Goal: Task Accomplishment & Management: Complete application form

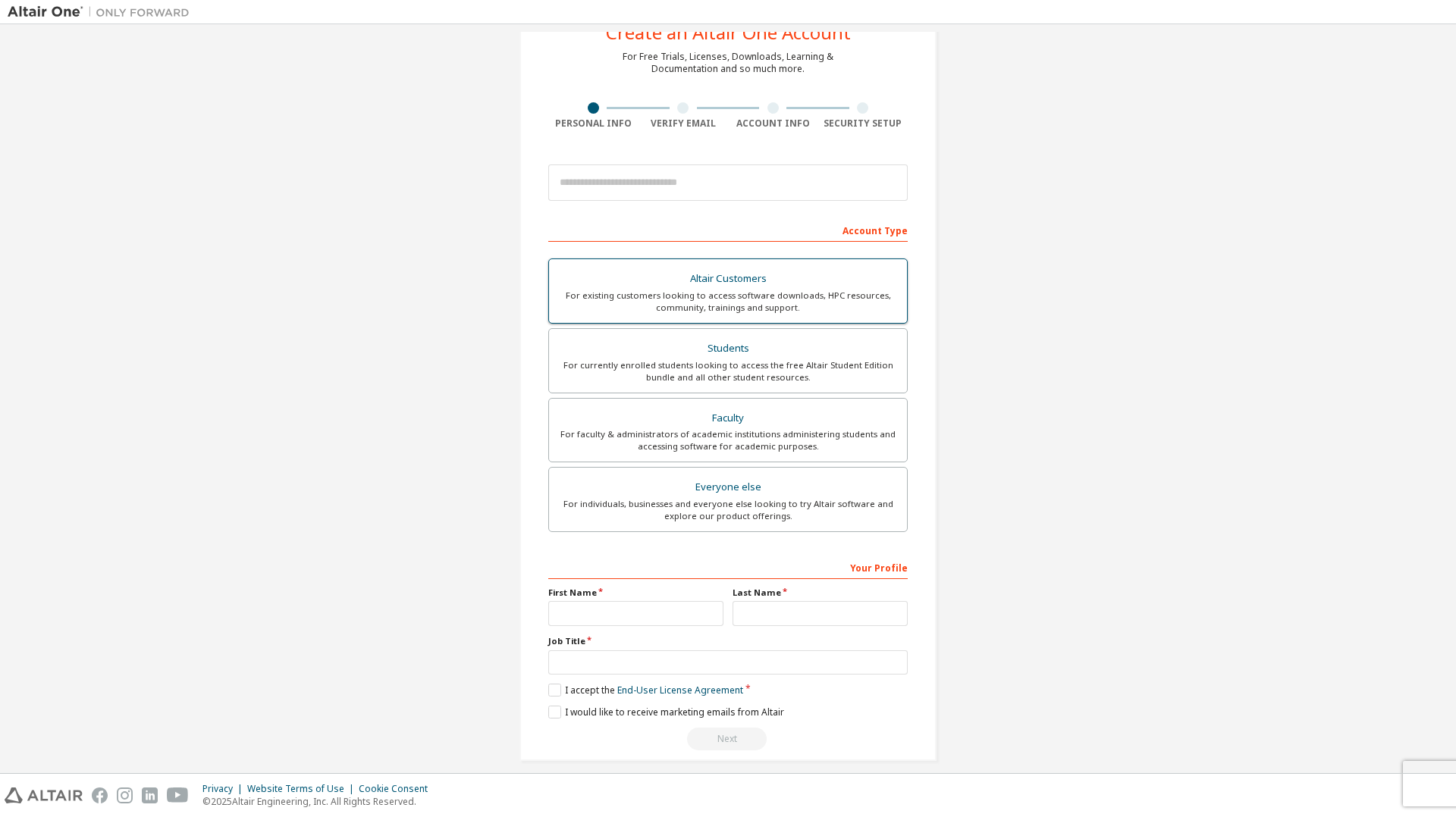
scroll to position [56, 0]
click at [732, 369] on div "For currently enrolled students looking to access the free Altair Student Editi…" at bounding box center [728, 370] width 339 height 24
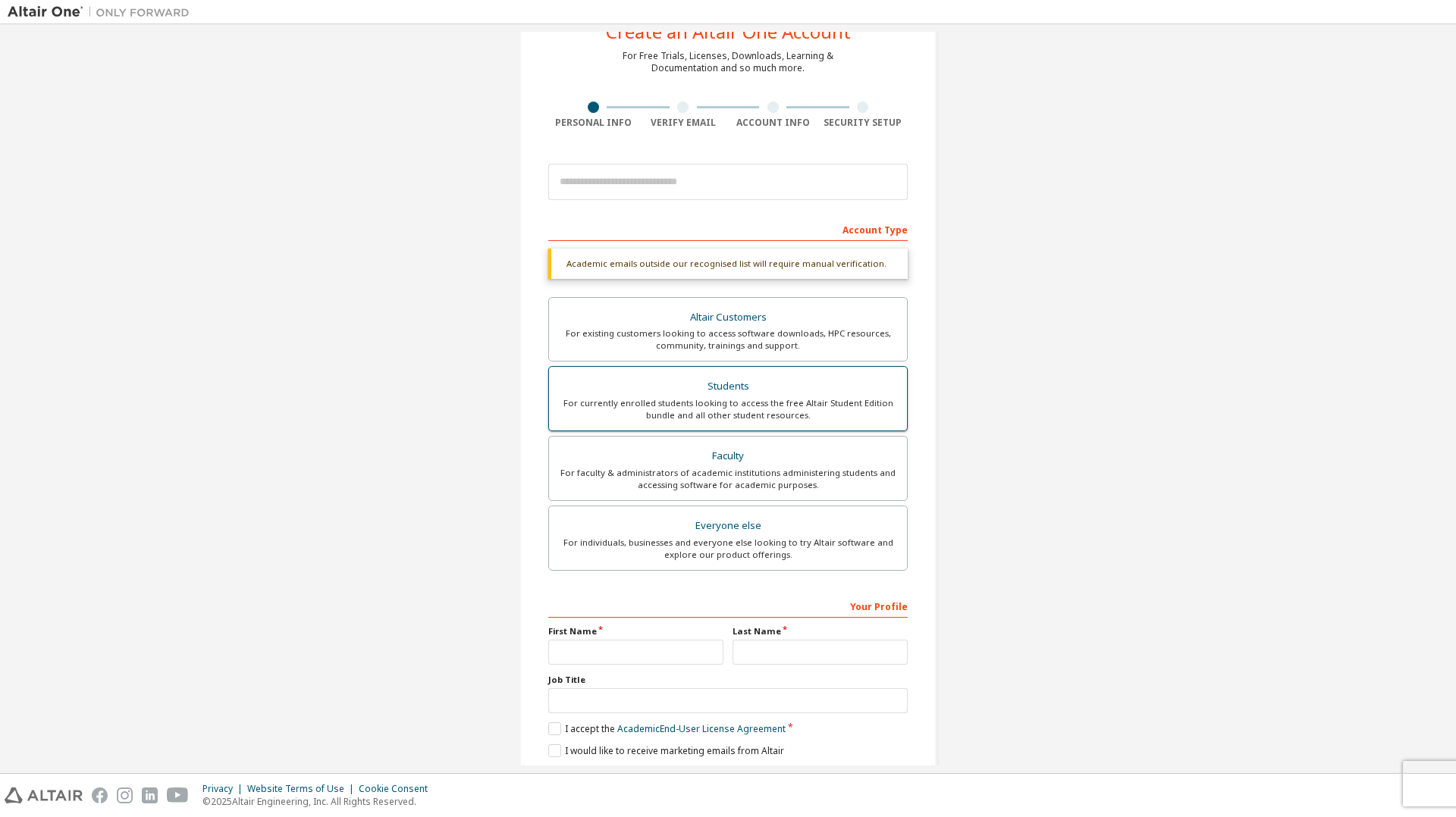
scroll to position [104, 0]
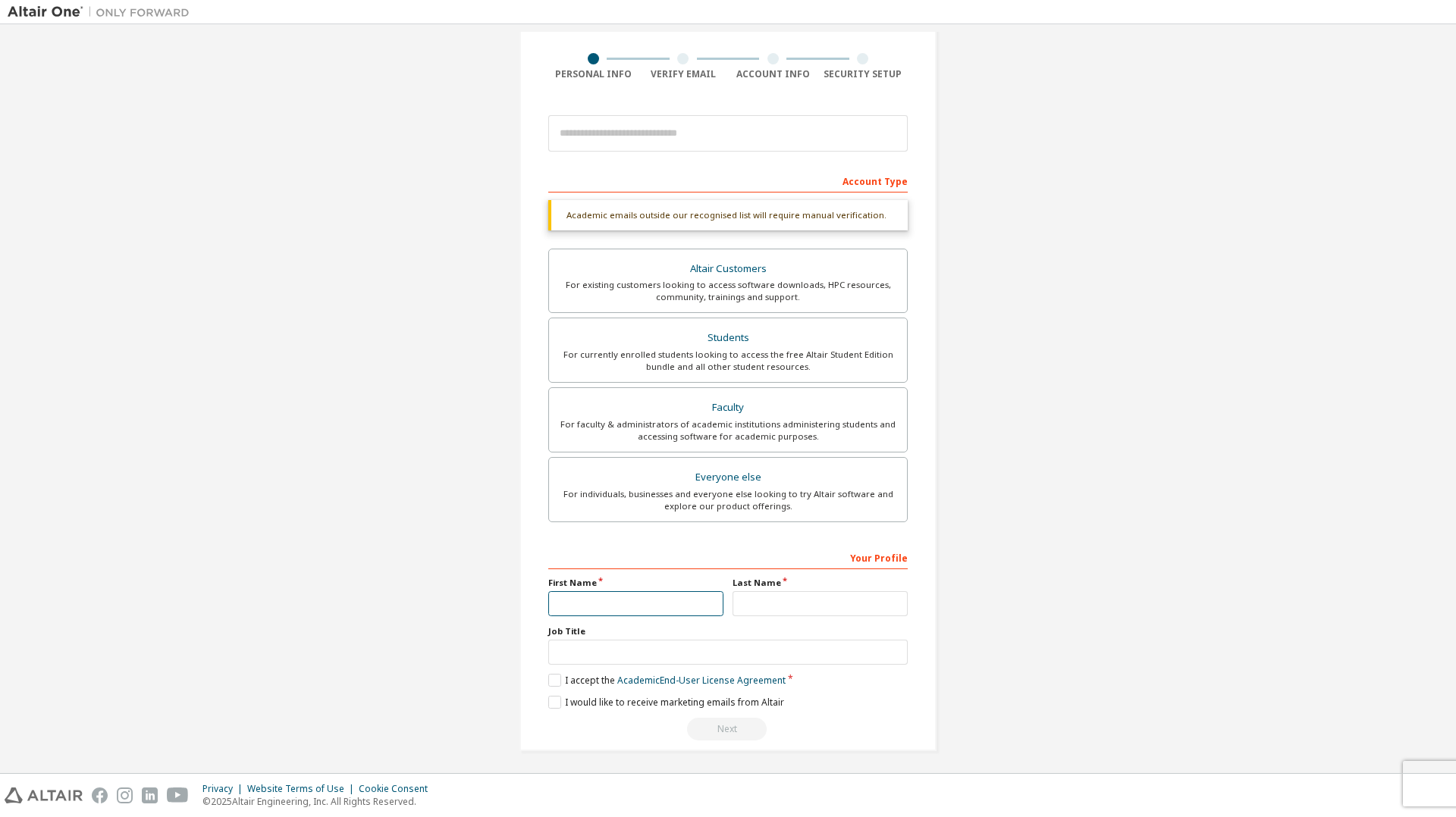
click at [658, 596] on input "text" at bounding box center [636, 603] width 175 height 25
type input "********"
click at [747, 597] on input "text" at bounding box center [820, 603] width 175 height 25
type input "**********"
click at [696, 657] on input "text" at bounding box center [728, 652] width 359 height 25
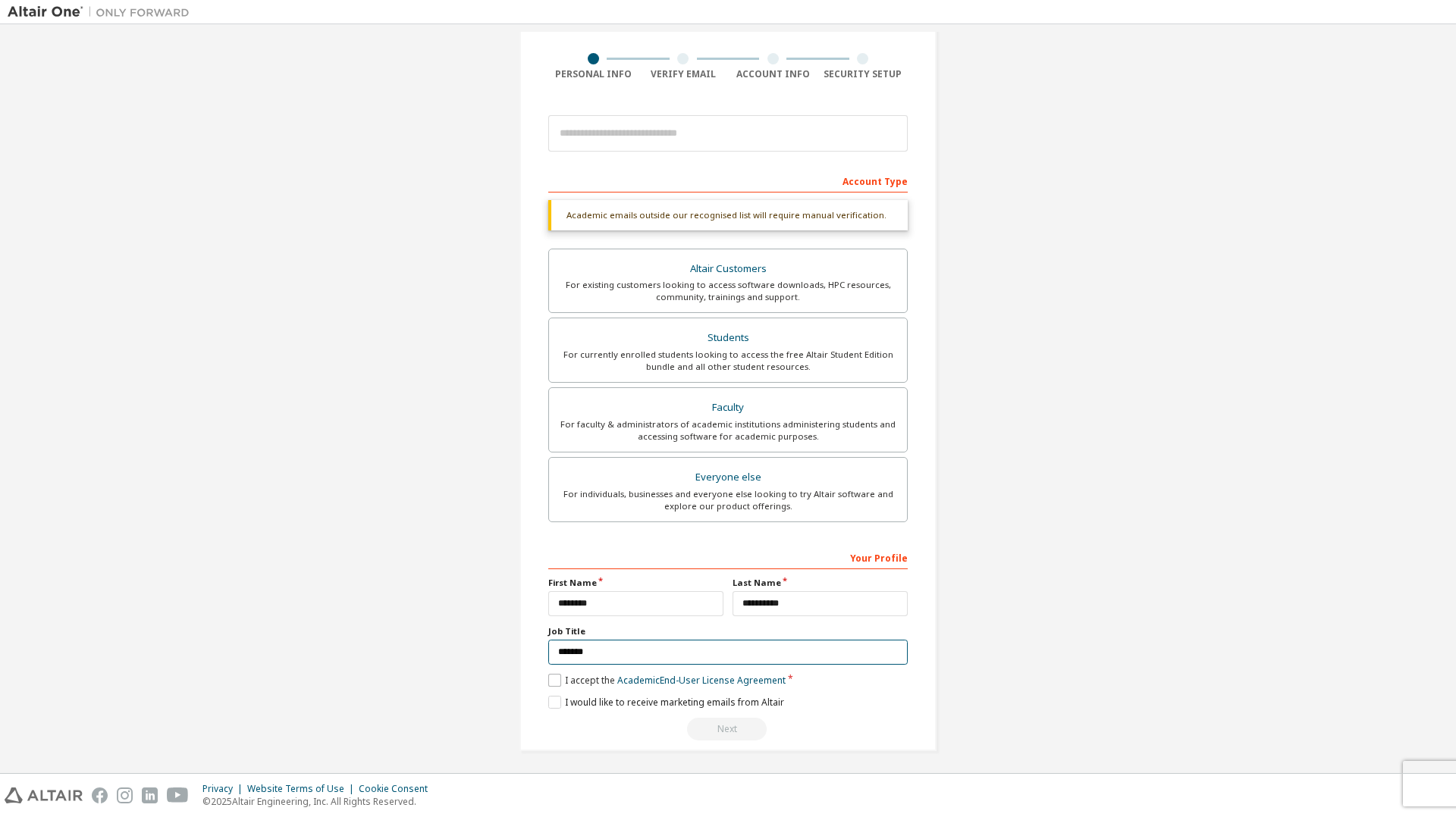
type input "*******"
click at [549, 674] on label "I accept the Academic End-User License Agreement" at bounding box center [667, 680] width 238 height 13
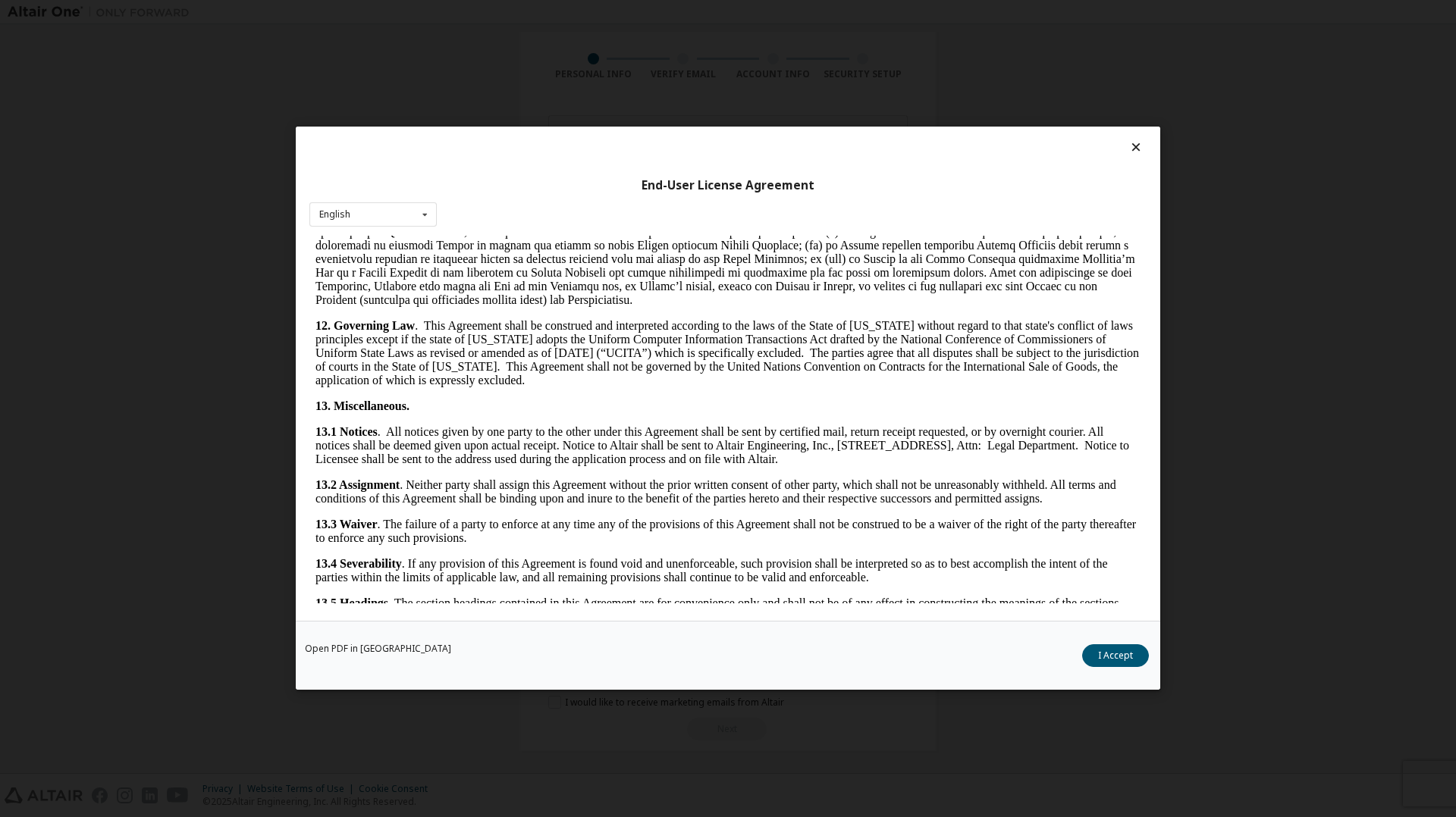
scroll to position [2229, 0]
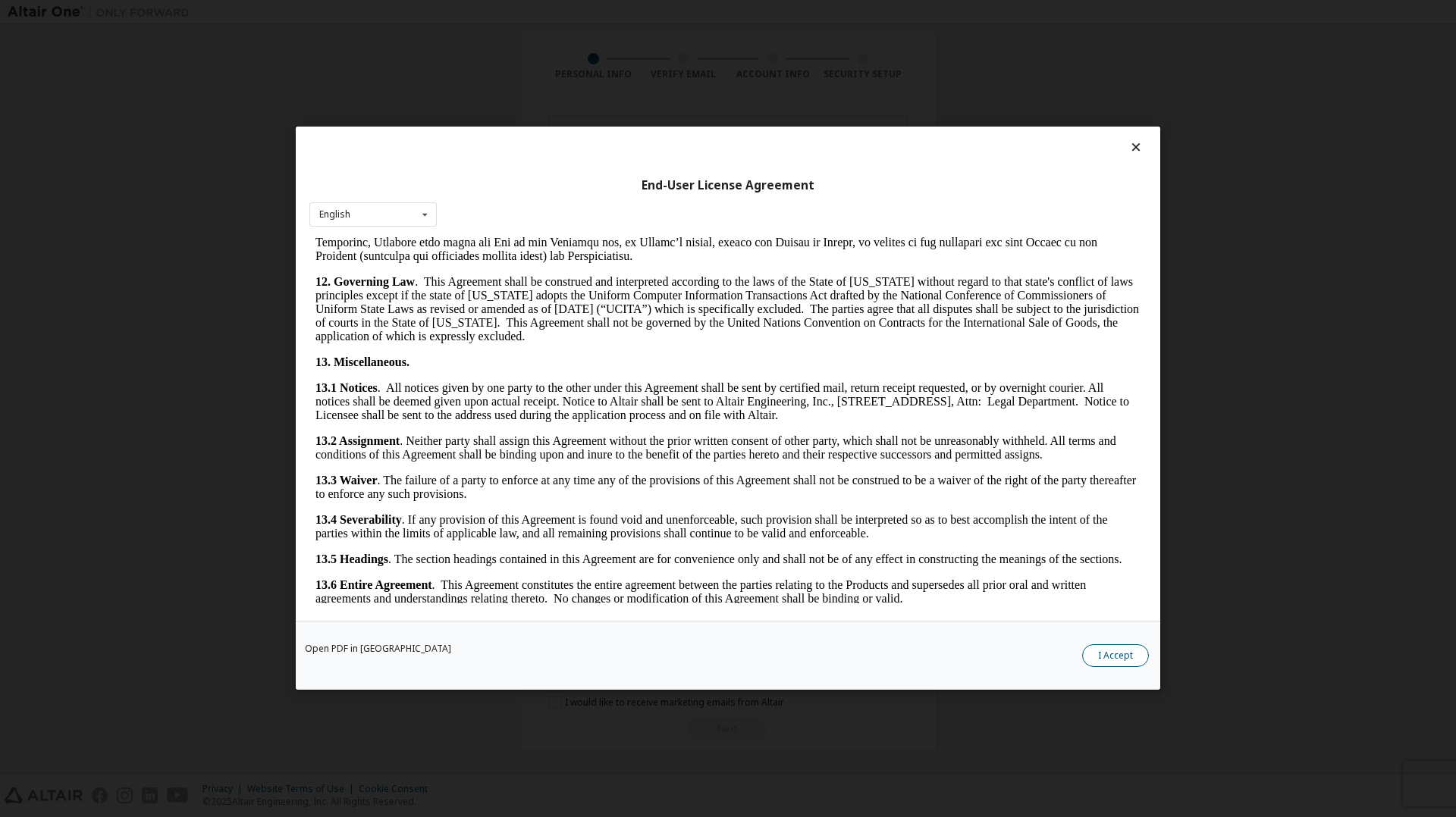
click at [1129, 664] on button "I Accept" at bounding box center [1115, 656] width 67 height 23
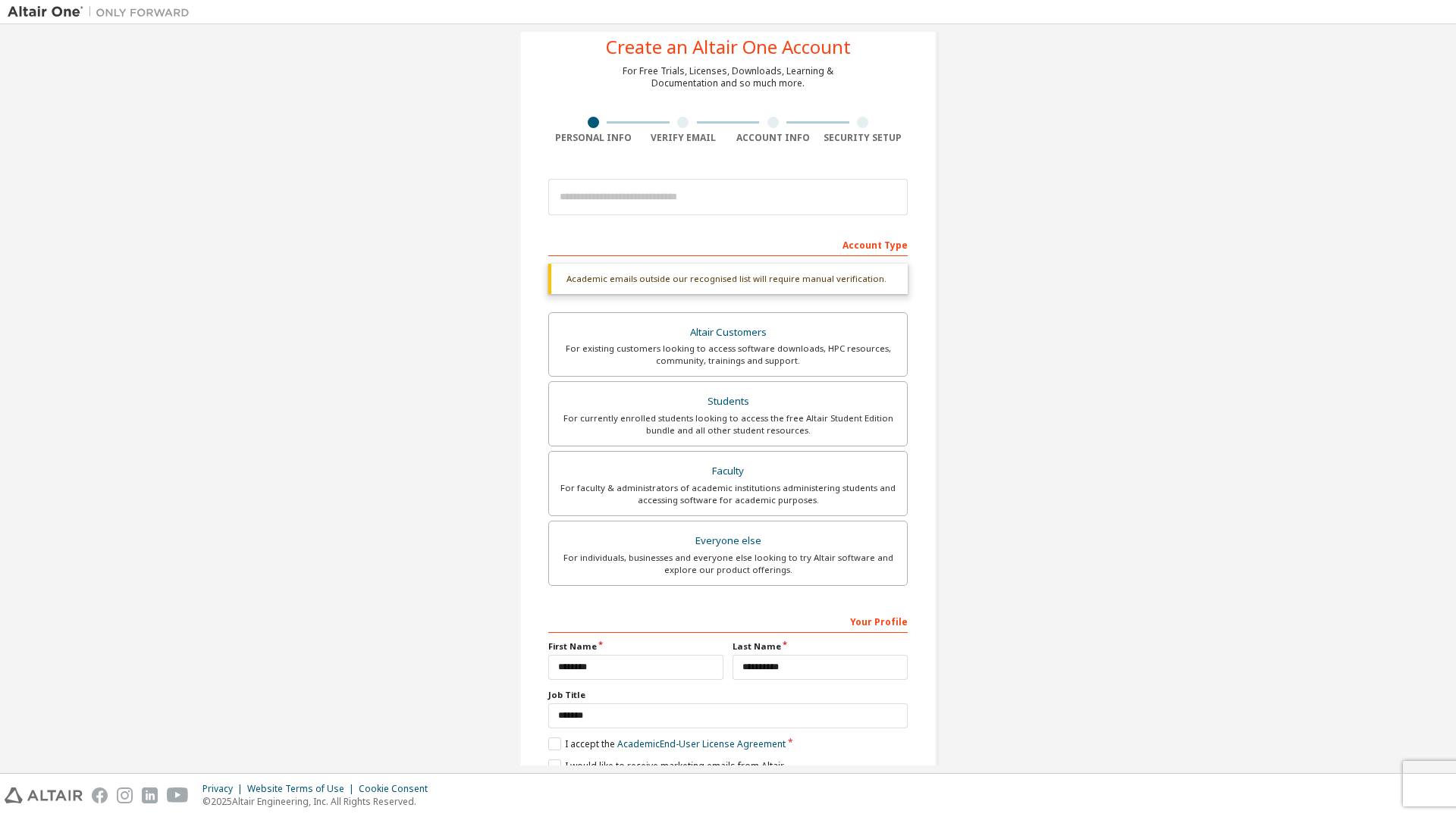
scroll to position [104, 0]
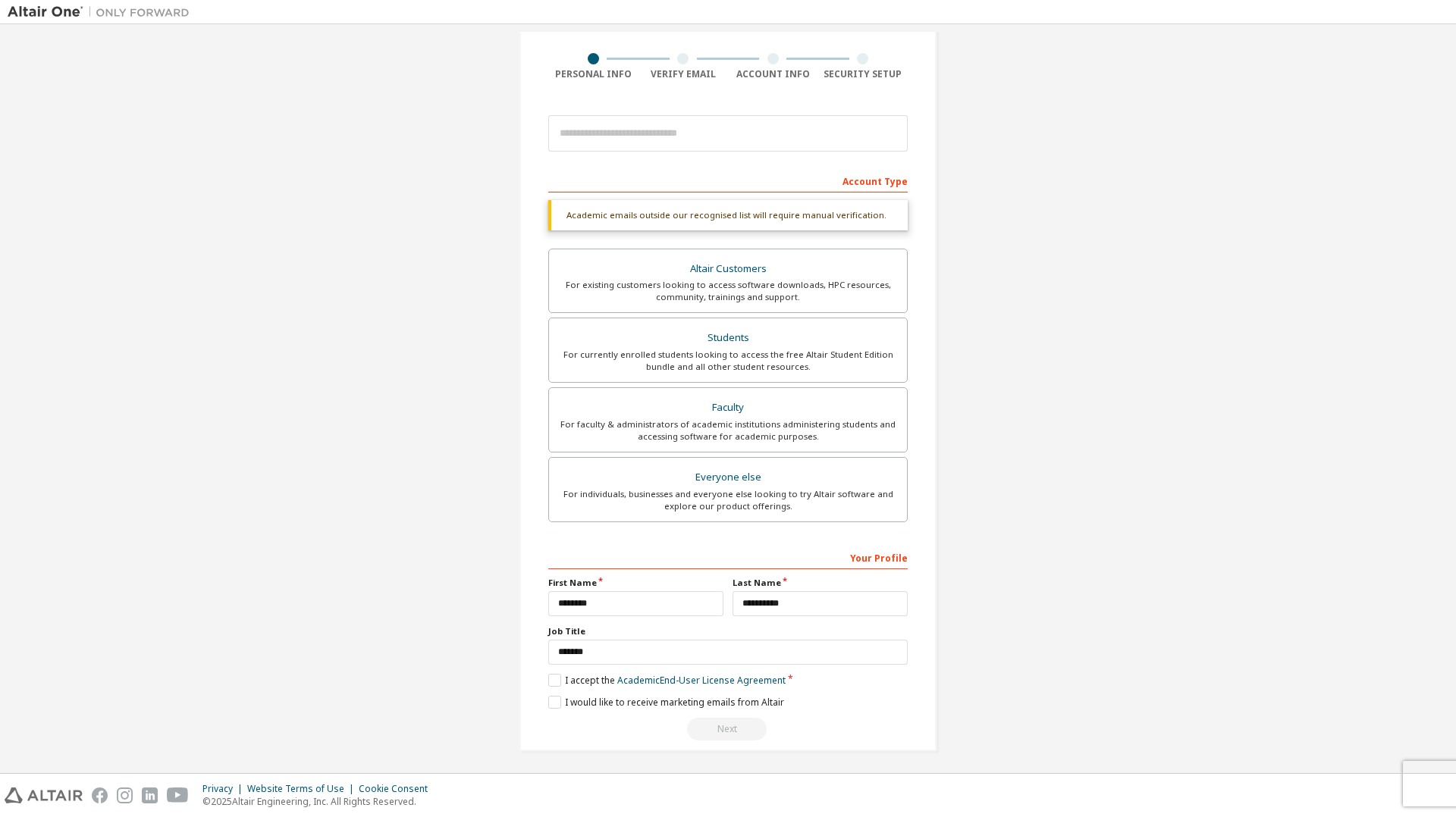
click at [723, 724] on div "Next" at bounding box center [728, 729] width 359 height 23
click at [717, 644] on input "*******" at bounding box center [728, 652] width 359 height 25
click at [550, 702] on label "I would like to receive marketing emails from Altair" at bounding box center [666, 703] width 236 height 13
click at [720, 435] on div "For faculty & administrators of academic institutions administering students an…" at bounding box center [728, 431] width 339 height 24
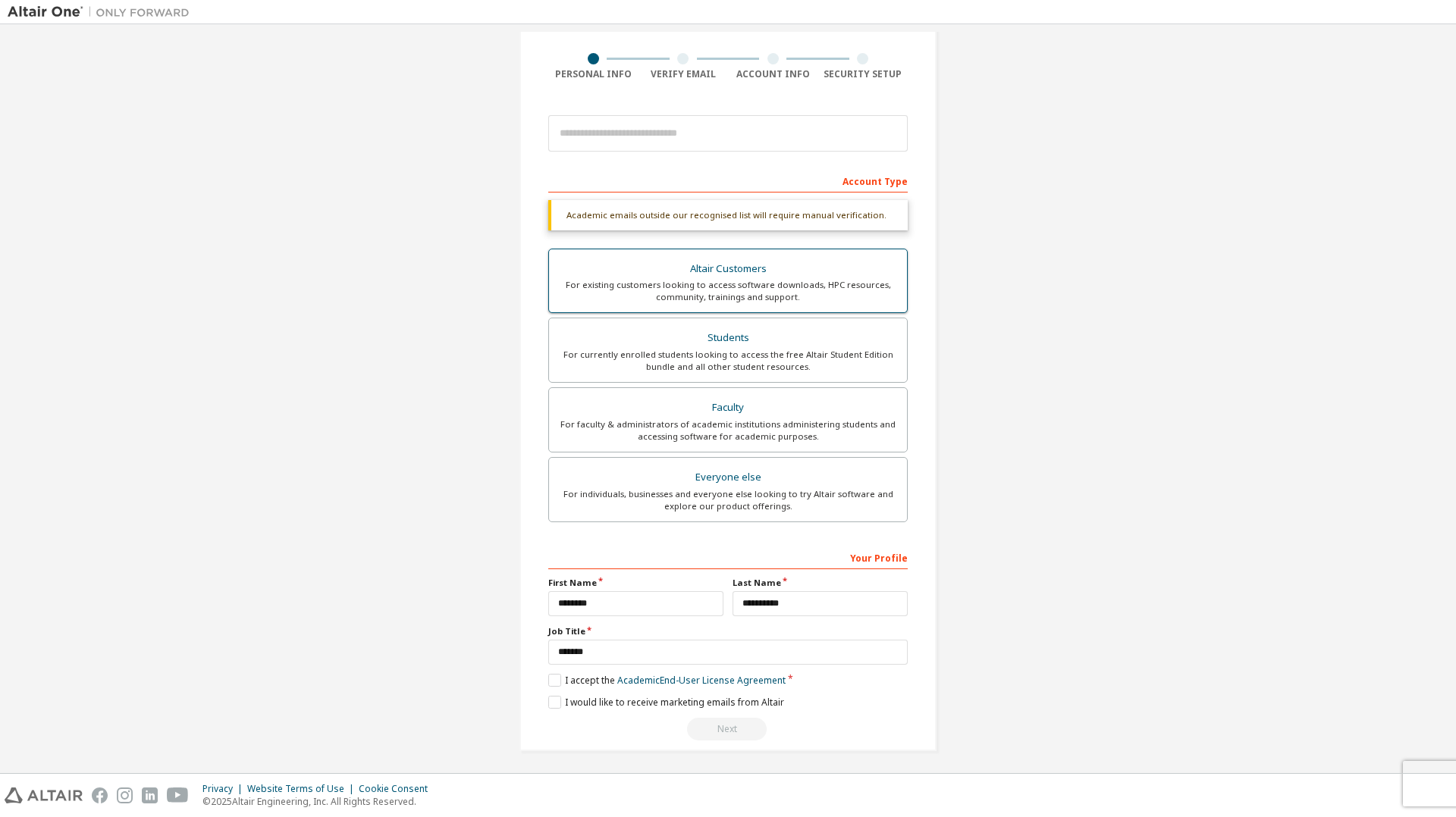
click at [742, 269] on div "Altair Customers" at bounding box center [728, 269] width 339 height 21
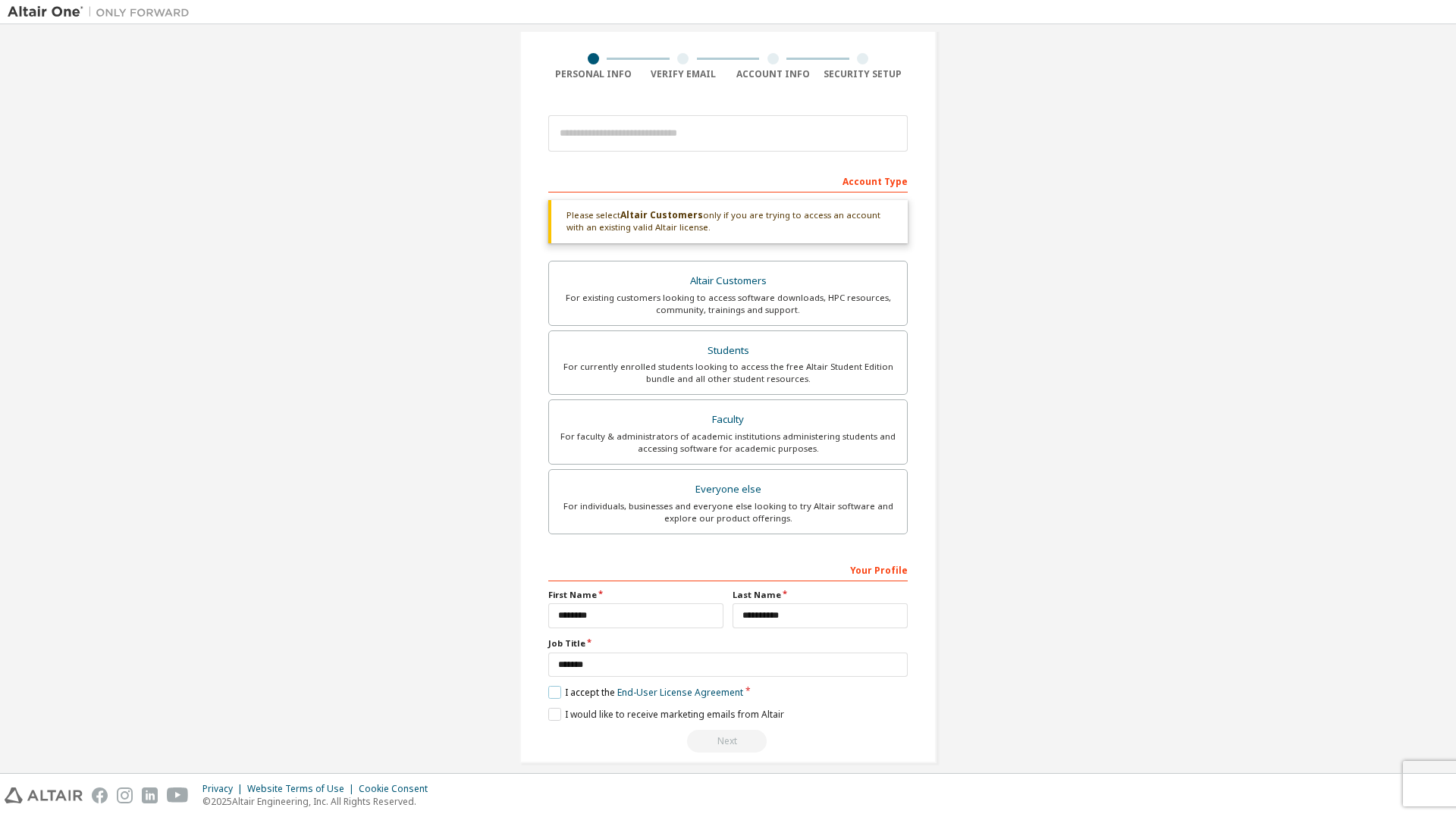
click at [556, 693] on label "I accept the End-User License Agreement" at bounding box center [646, 693] width 195 height 13
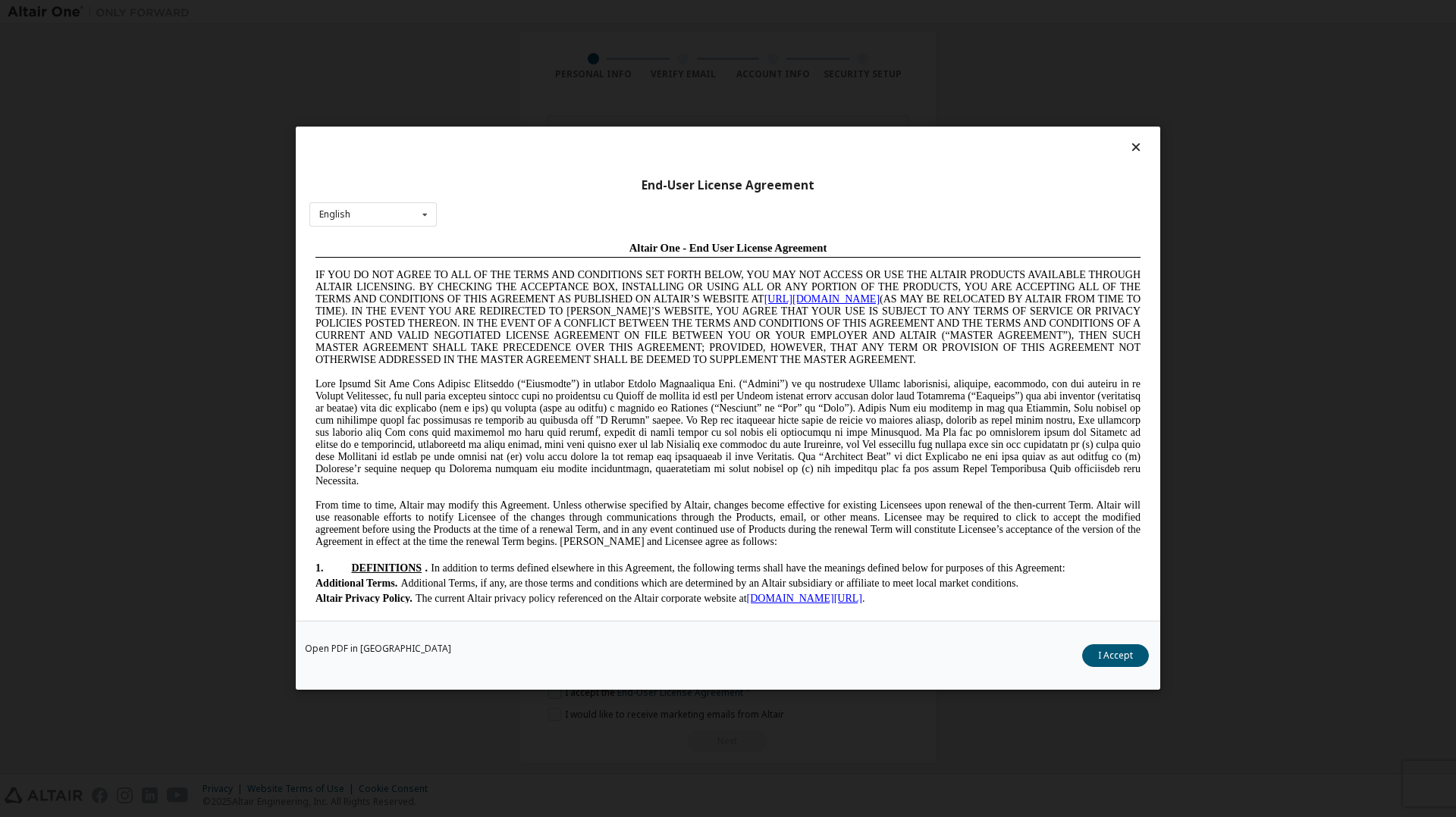
scroll to position [0, 0]
click at [1091, 655] on button "I Accept" at bounding box center [1115, 656] width 67 height 23
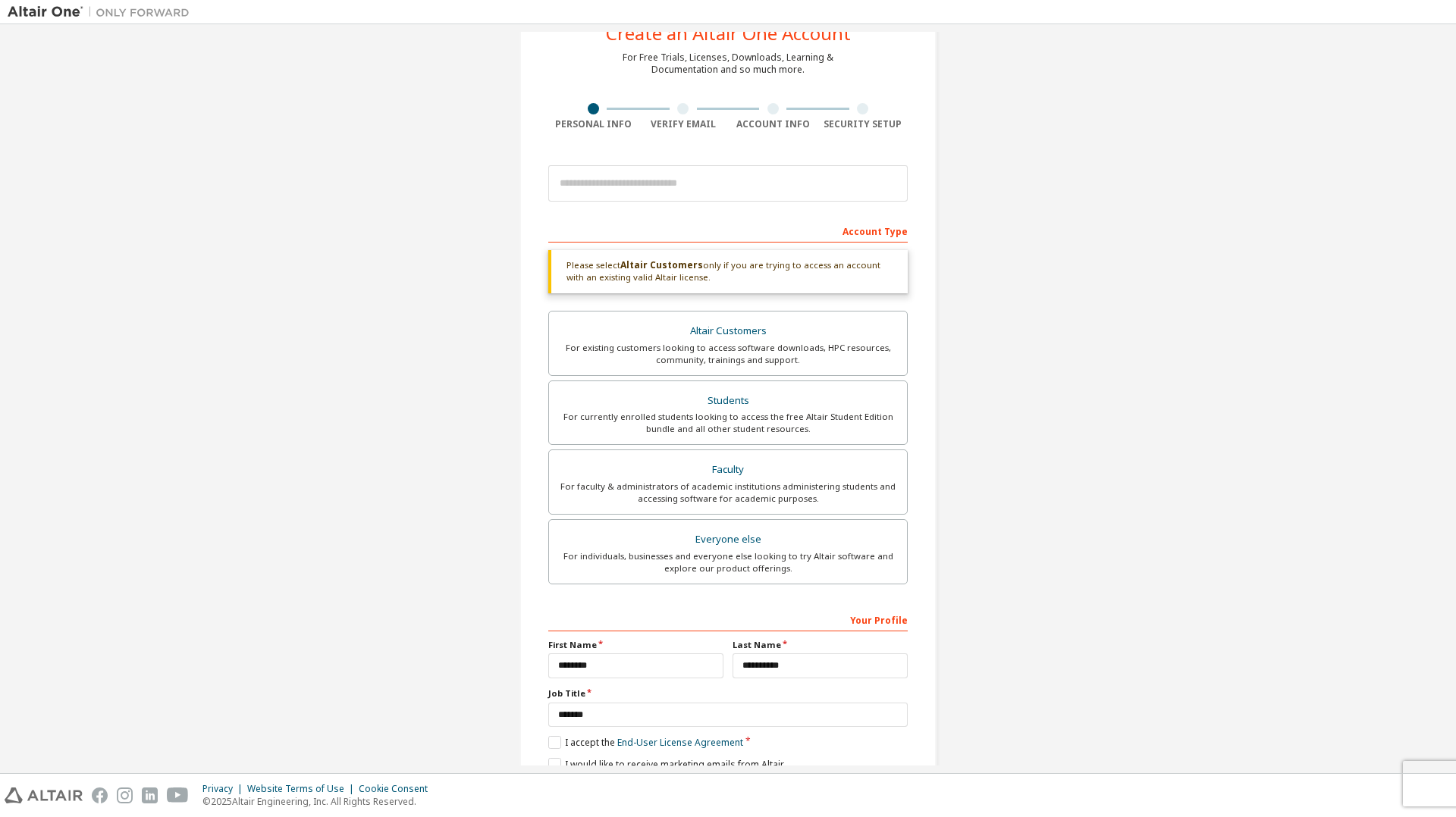
scroll to position [53, 0]
click at [690, 269] on b "Altair Customers" at bounding box center [661, 266] width 83 height 13
click at [734, 407] on div "Students" at bounding box center [728, 402] width 339 height 21
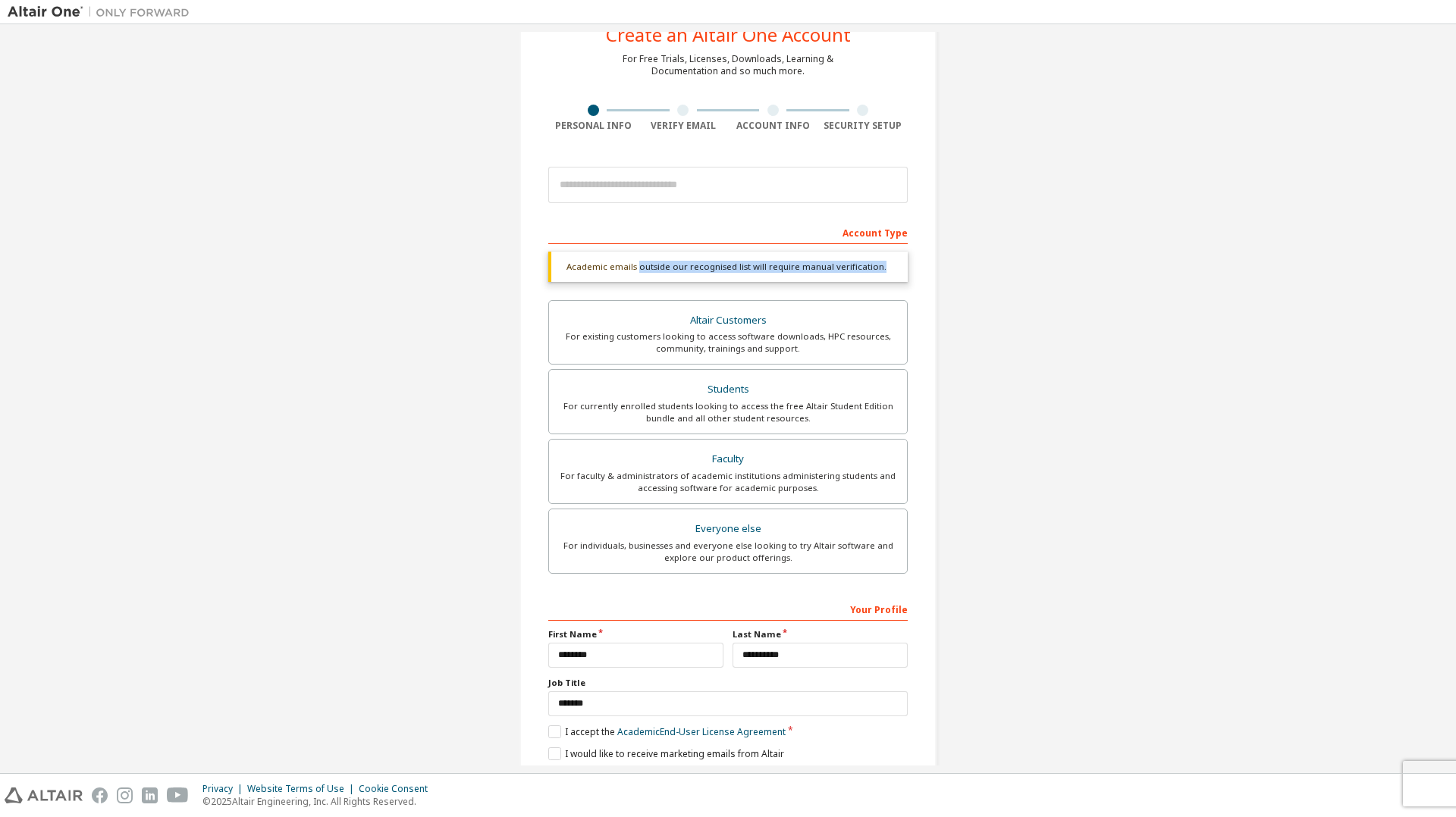
drag, startPoint x: 633, startPoint y: 264, endPoint x: 910, endPoint y: 282, distance: 277.6
click at [910, 282] on div "Create an Altair One Account For Free Trials, Licenses, Downloads, Learning & D…" at bounding box center [728, 400] width 417 height 806
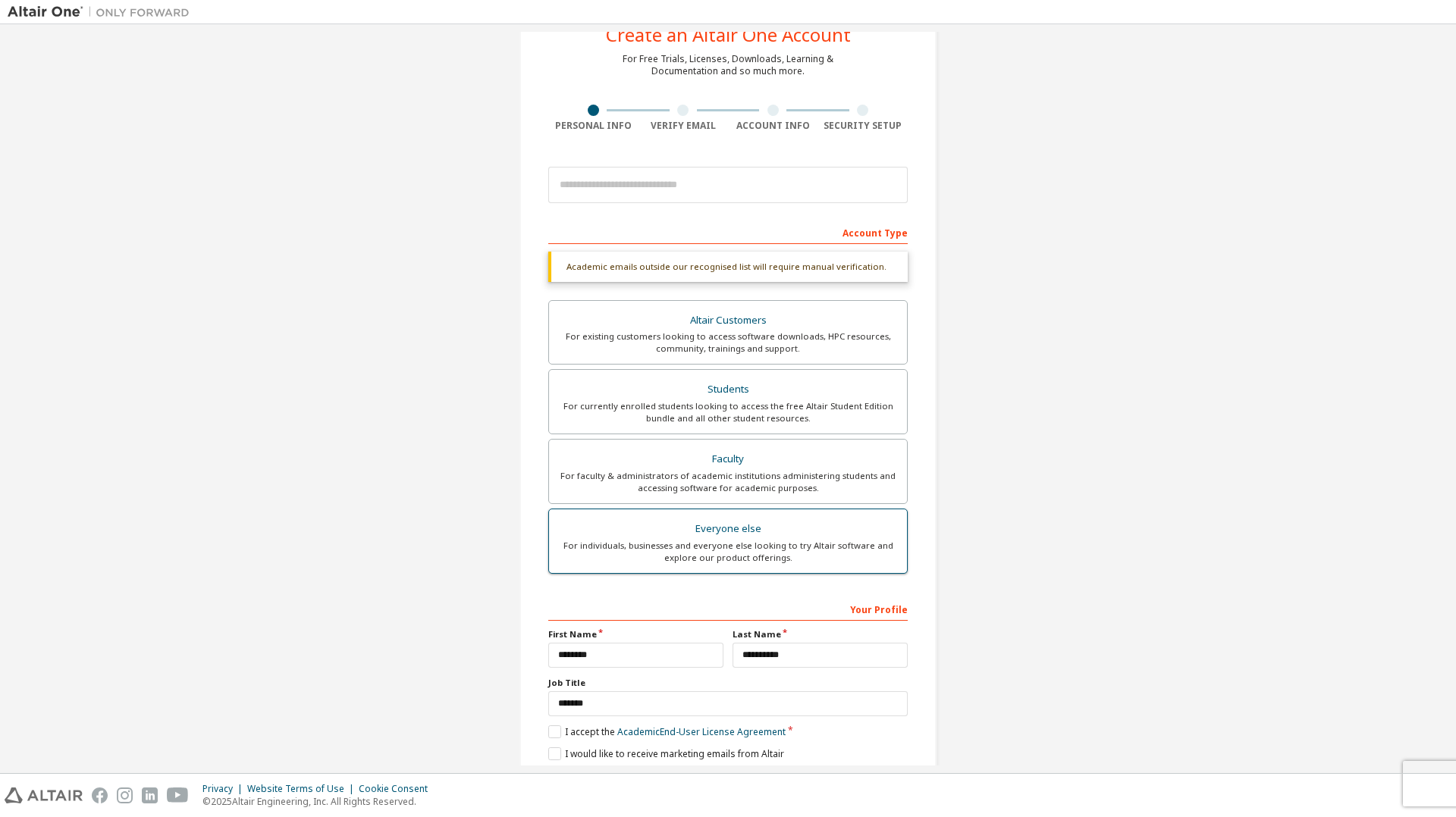
click at [735, 546] on div "For individuals, businesses and everyone else looking to try Altair software an…" at bounding box center [728, 552] width 339 height 24
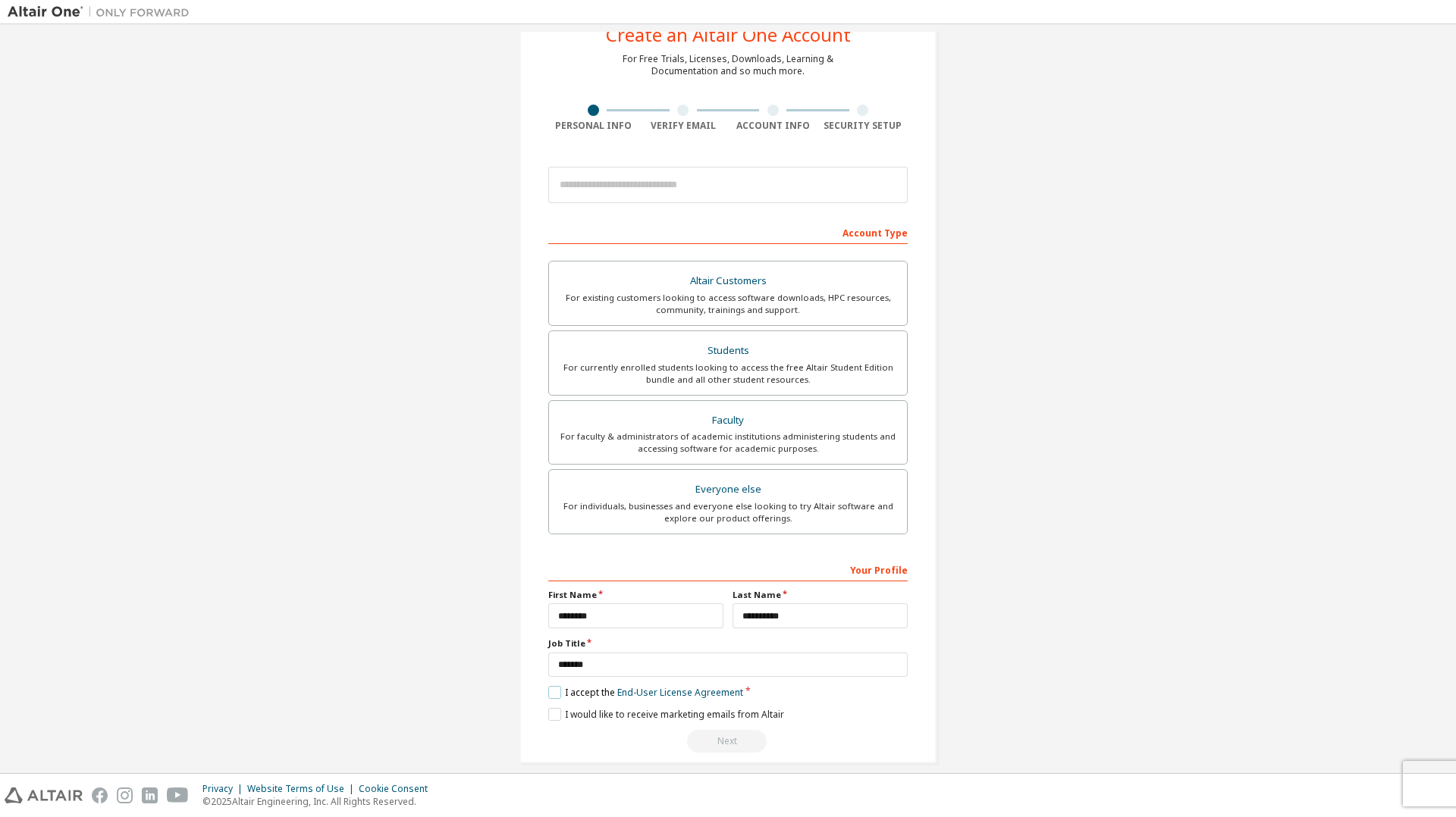
click at [552, 690] on label "I accept the End-User License Agreement" at bounding box center [646, 693] width 195 height 13
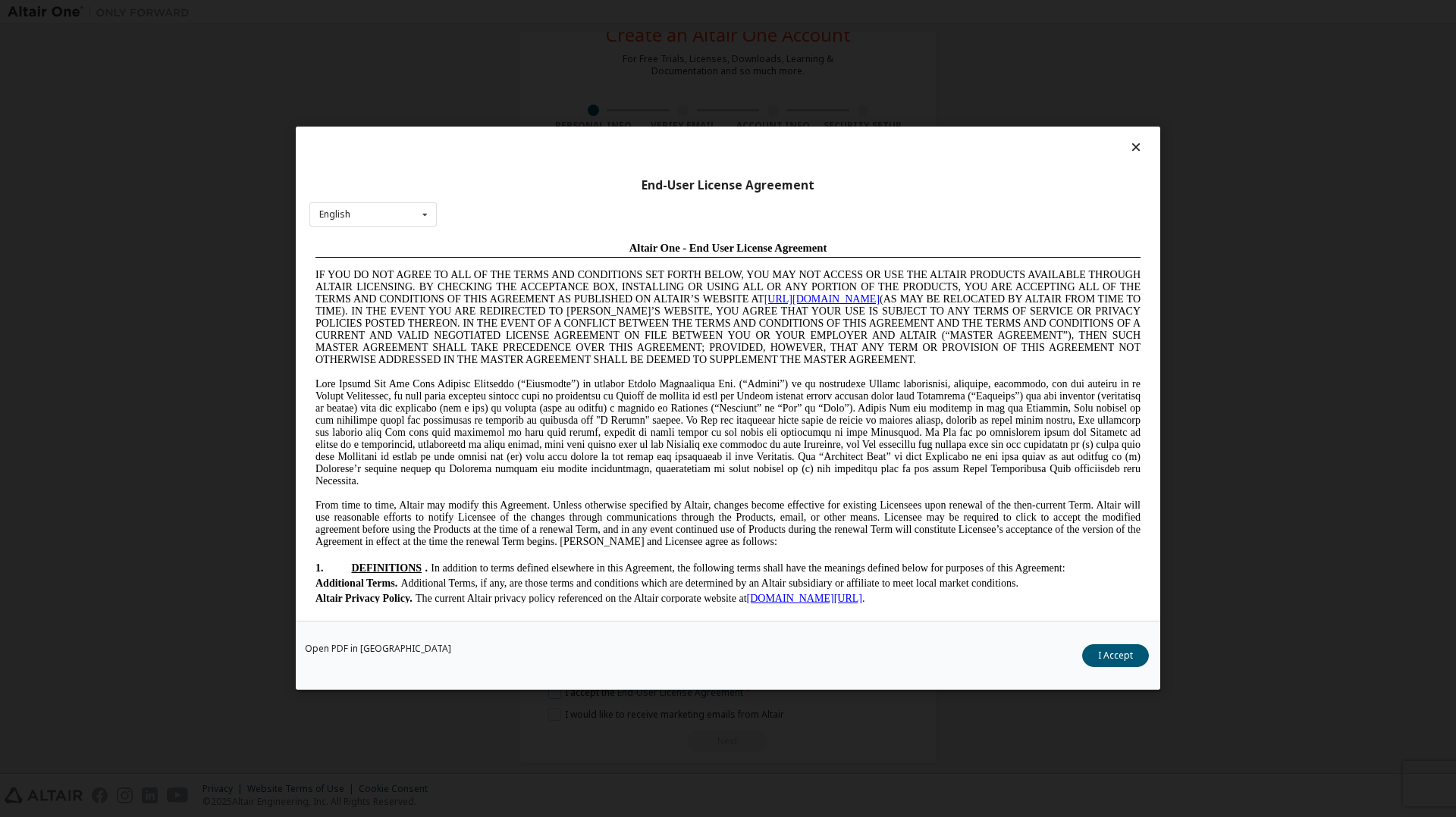
scroll to position [0, 0]
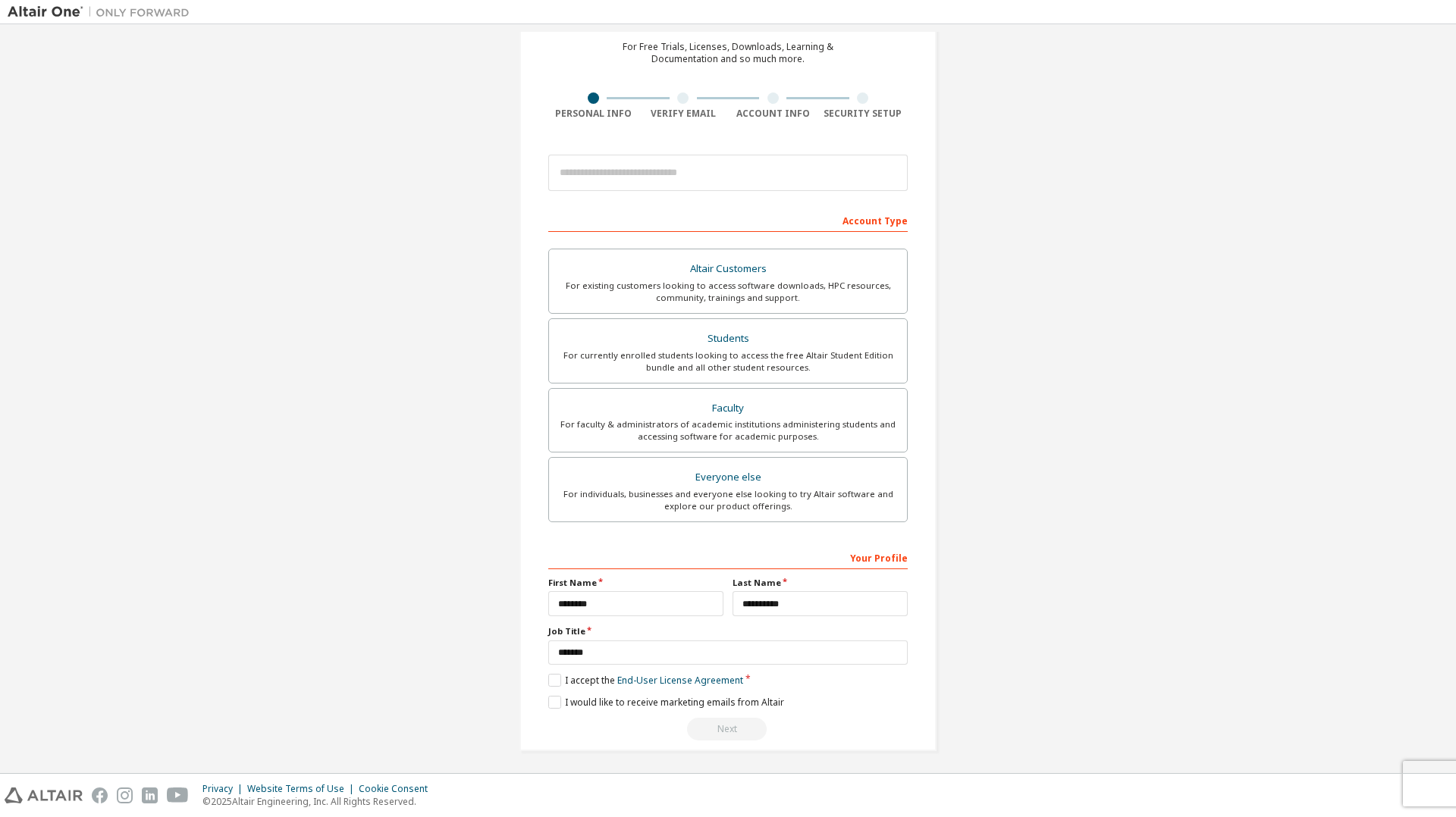
scroll to position [63, 0]
click at [750, 491] on div "For individuals, businesses and everyone else looking to try Altair software an…" at bounding box center [728, 503] width 339 height 24
click at [636, 677] on link "End-User License Agreement" at bounding box center [680, 683] width 125 height 13
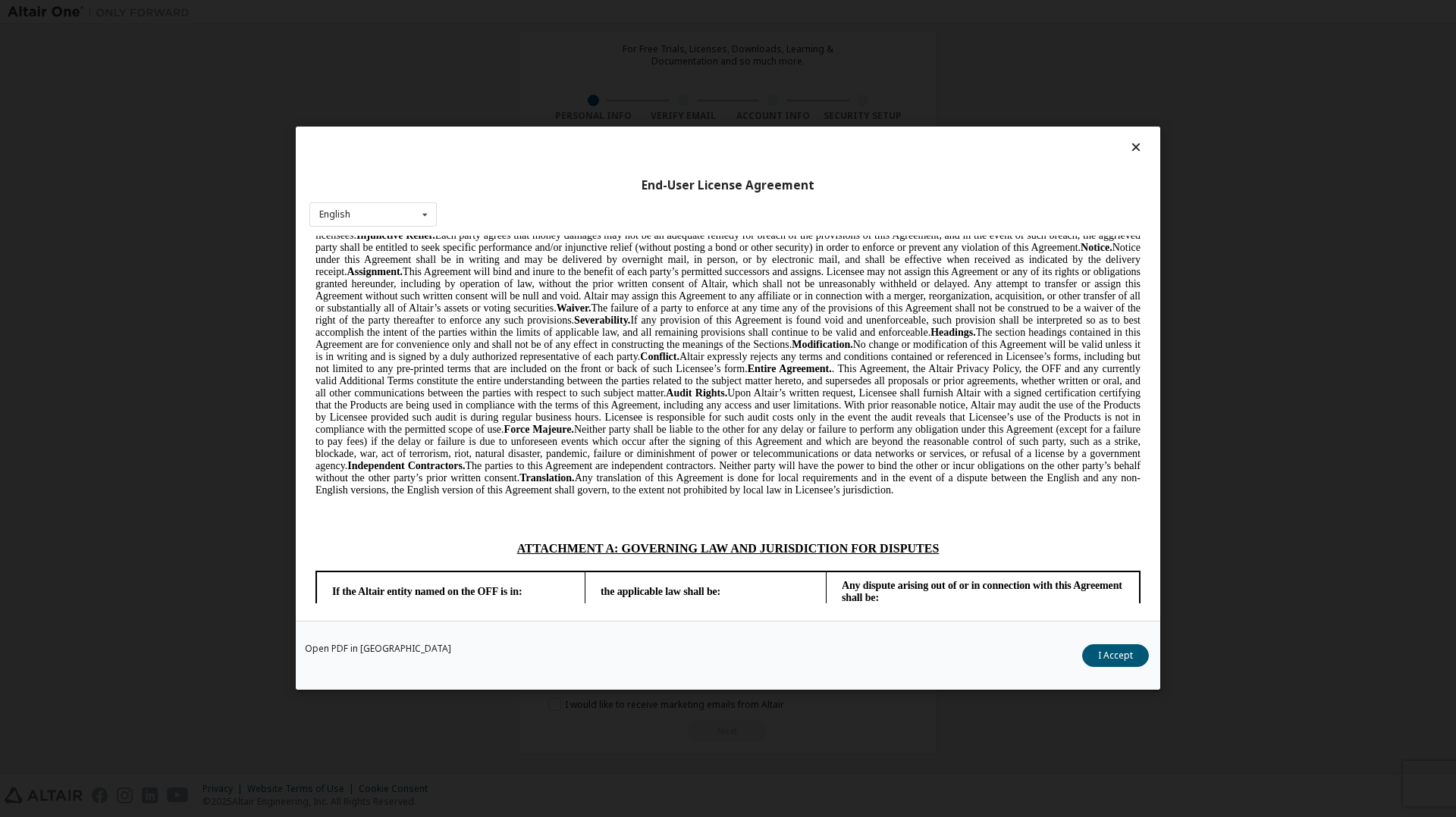
scroll to position [3921, 0]
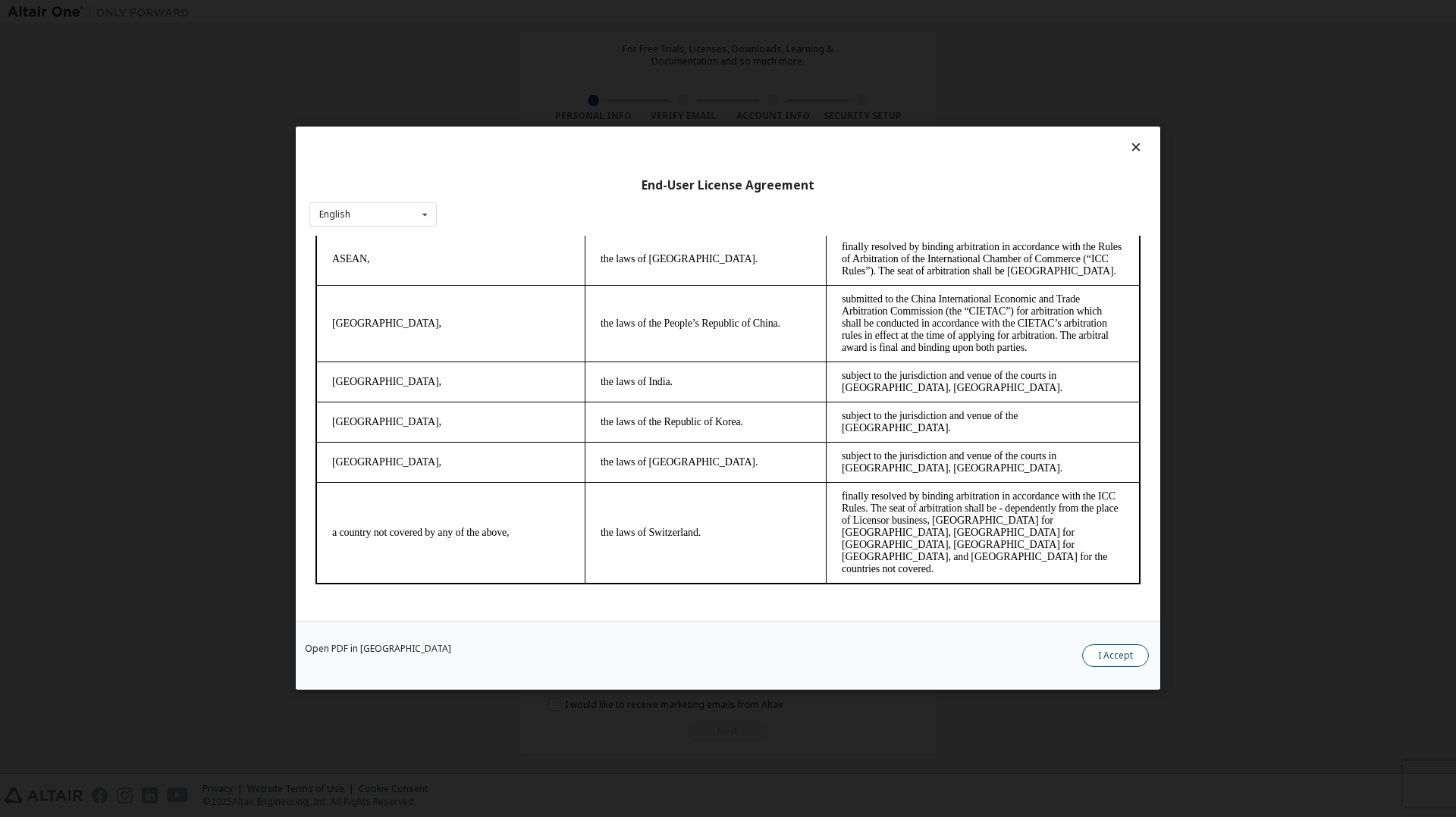
click at [1129, 661] on button "I Accept" at bounding box center [1115, 656] width 67 height 23
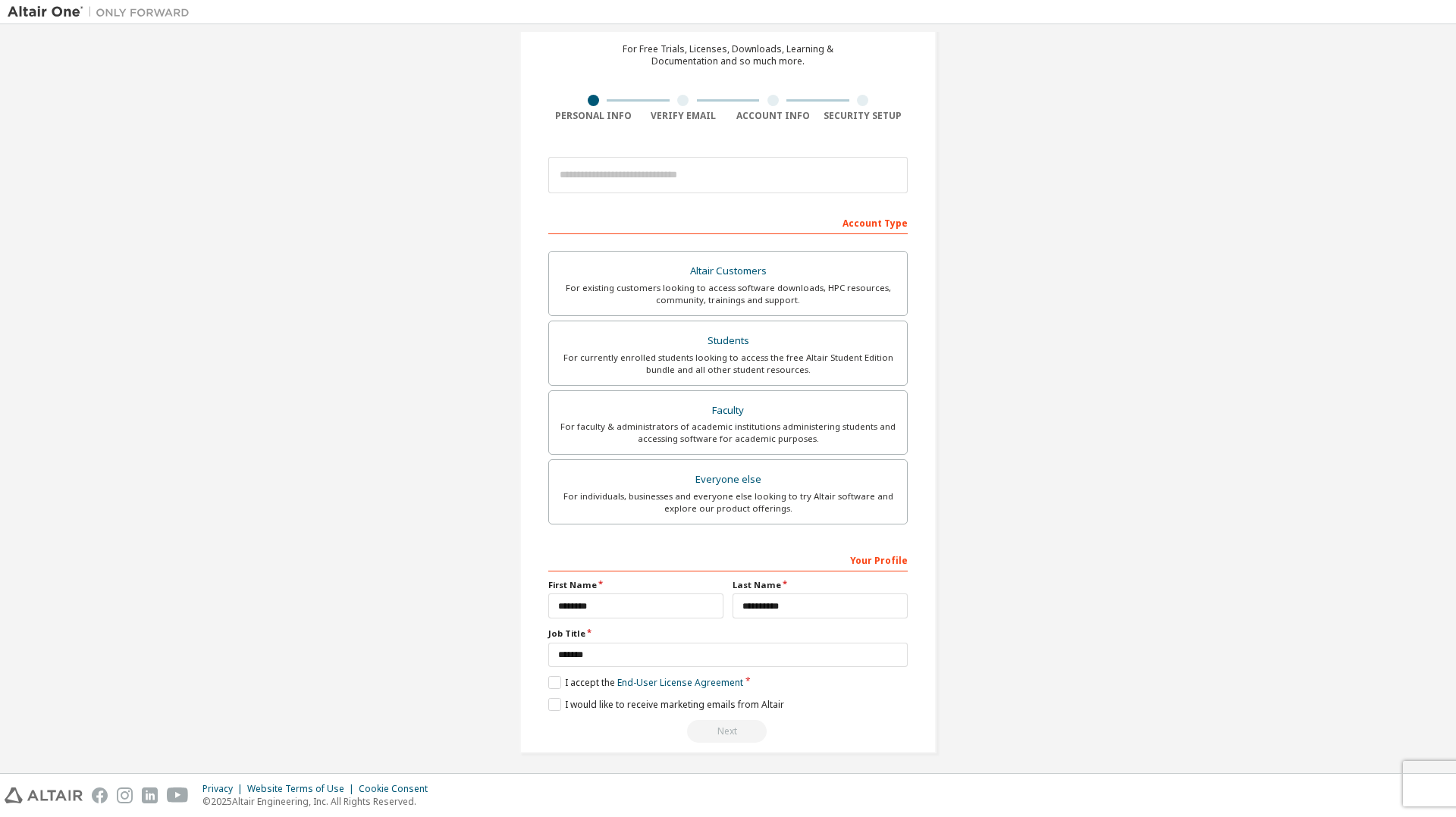
click at [744, 731] on div "Next" at bounding box center [728, 731] width 359 height 23
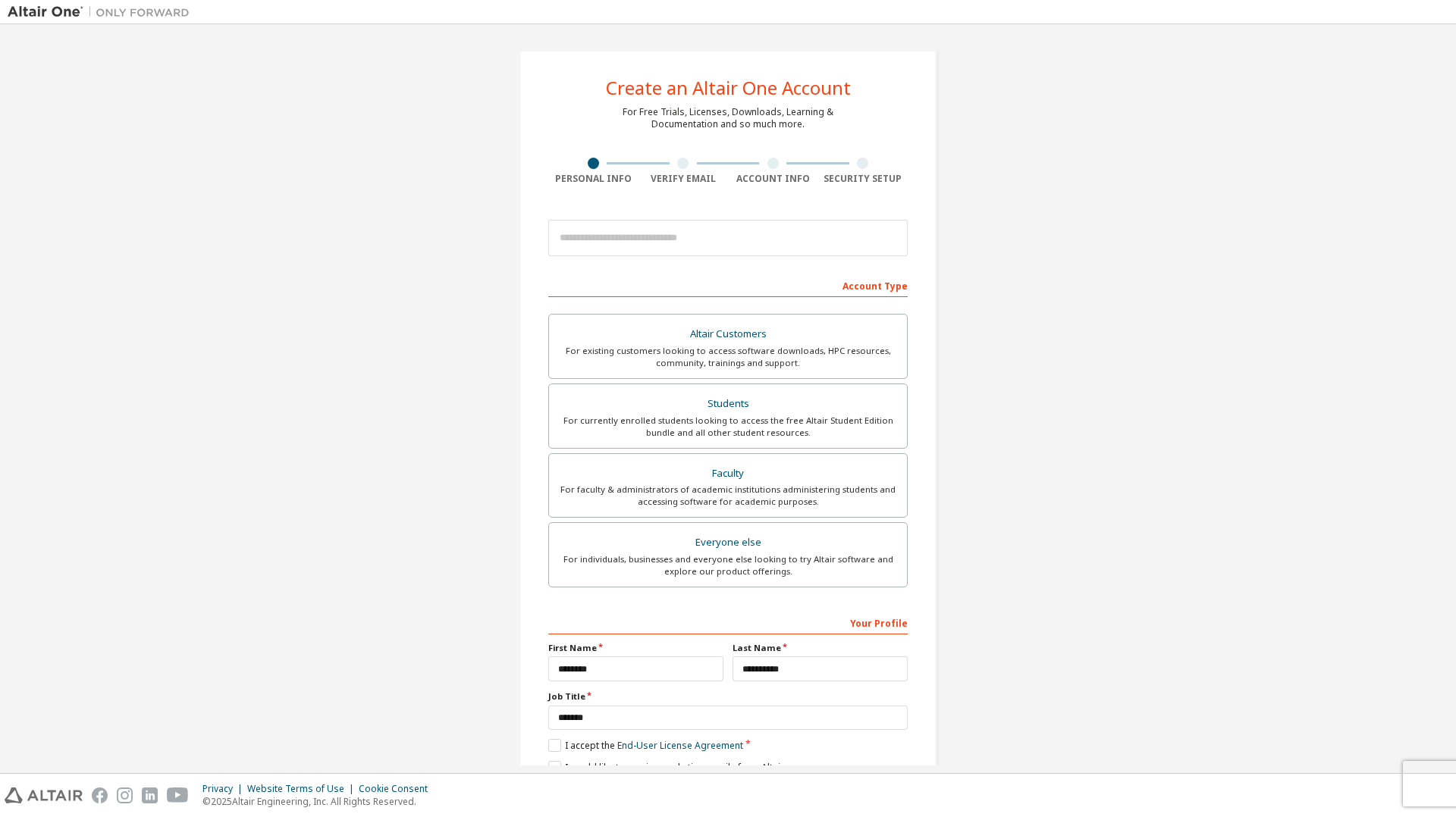
scroll to position [66, 0]
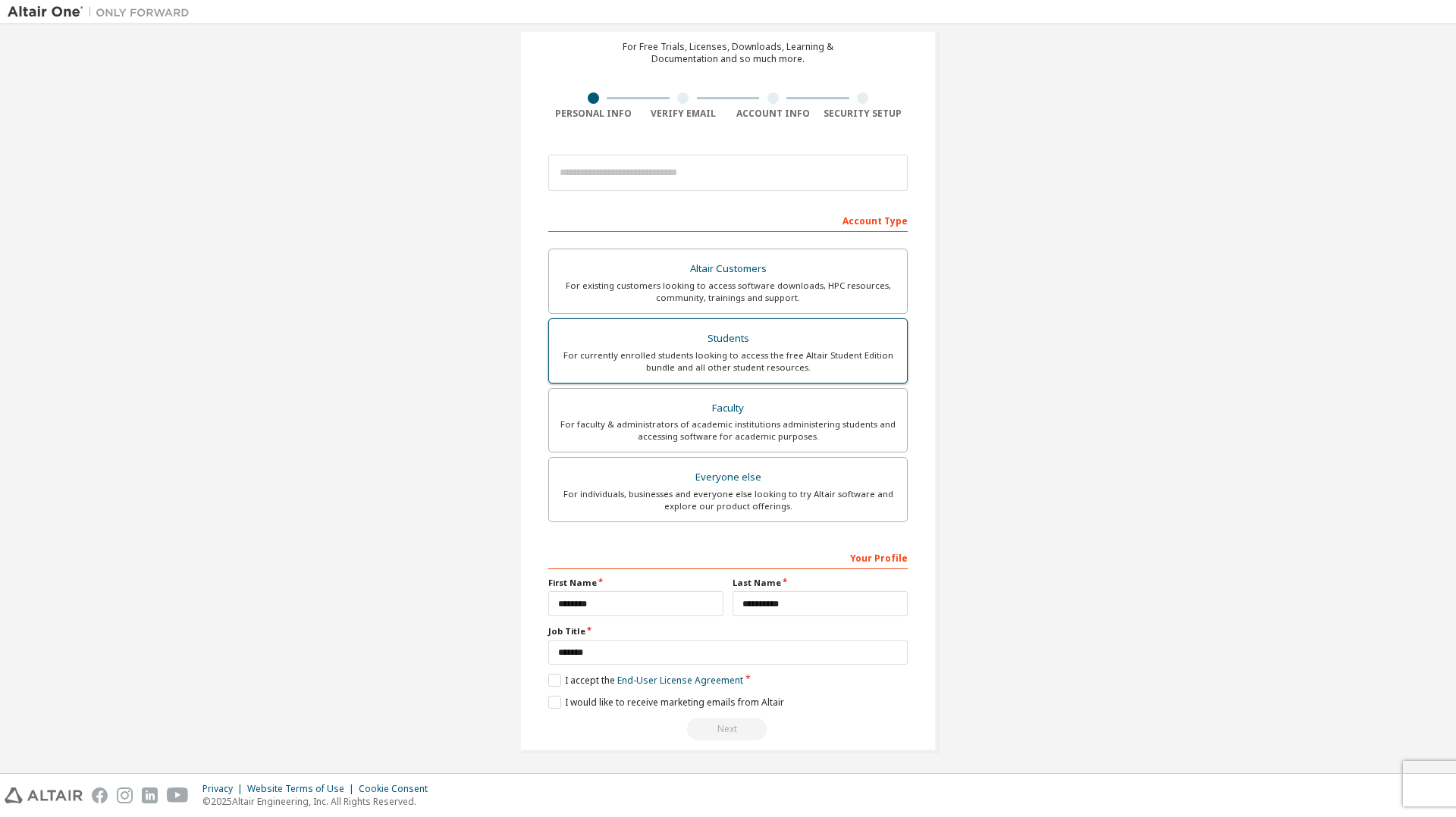
click at [769, 349] on div "For currently enrolled students looking to access the free Altair Student Editi…" at bounding box center [728, 361] width 339 height 24
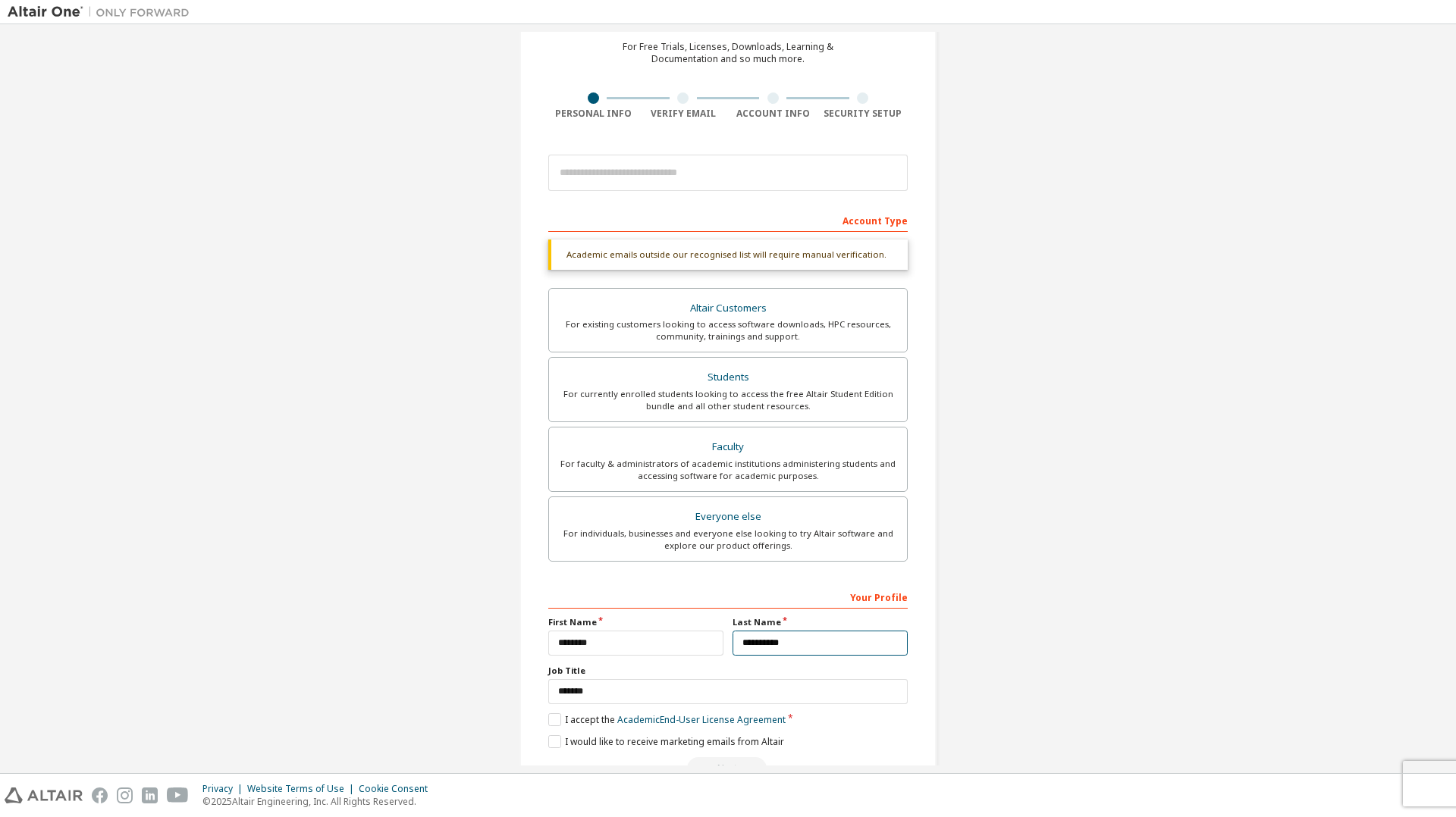
click at [782, 636] on input "**********" at bounding box center [820, 643] width 175 height 25
type input "**********"
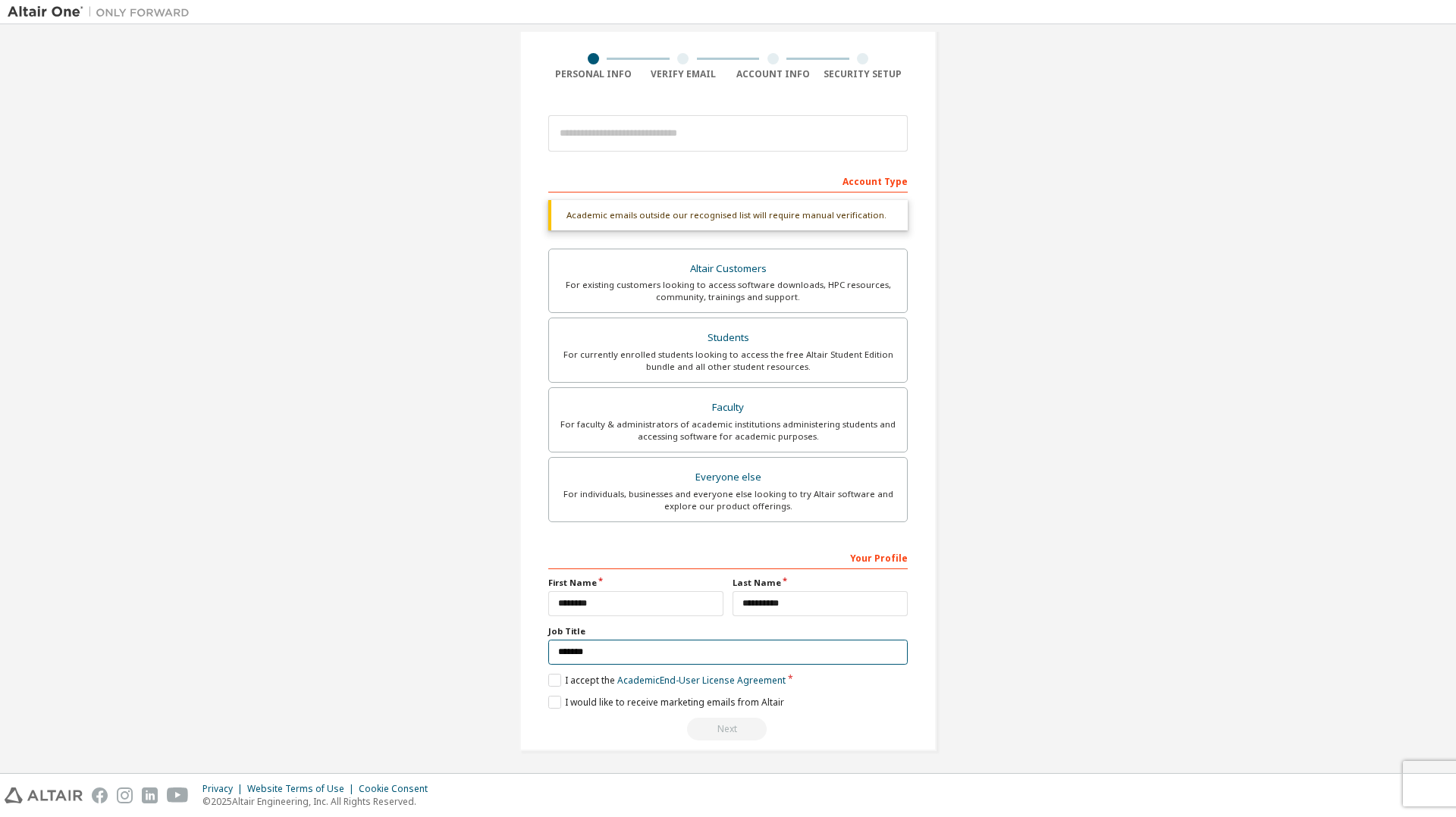
click at [790, 655] on input "*******" at bounding box center [728, 652] width 359 height 25
type input "*"
type input "**********"
click at [552, 676] on label "I accept the Academic End-User License Agreement" at bounding box center [667, 680] width 238 height 13
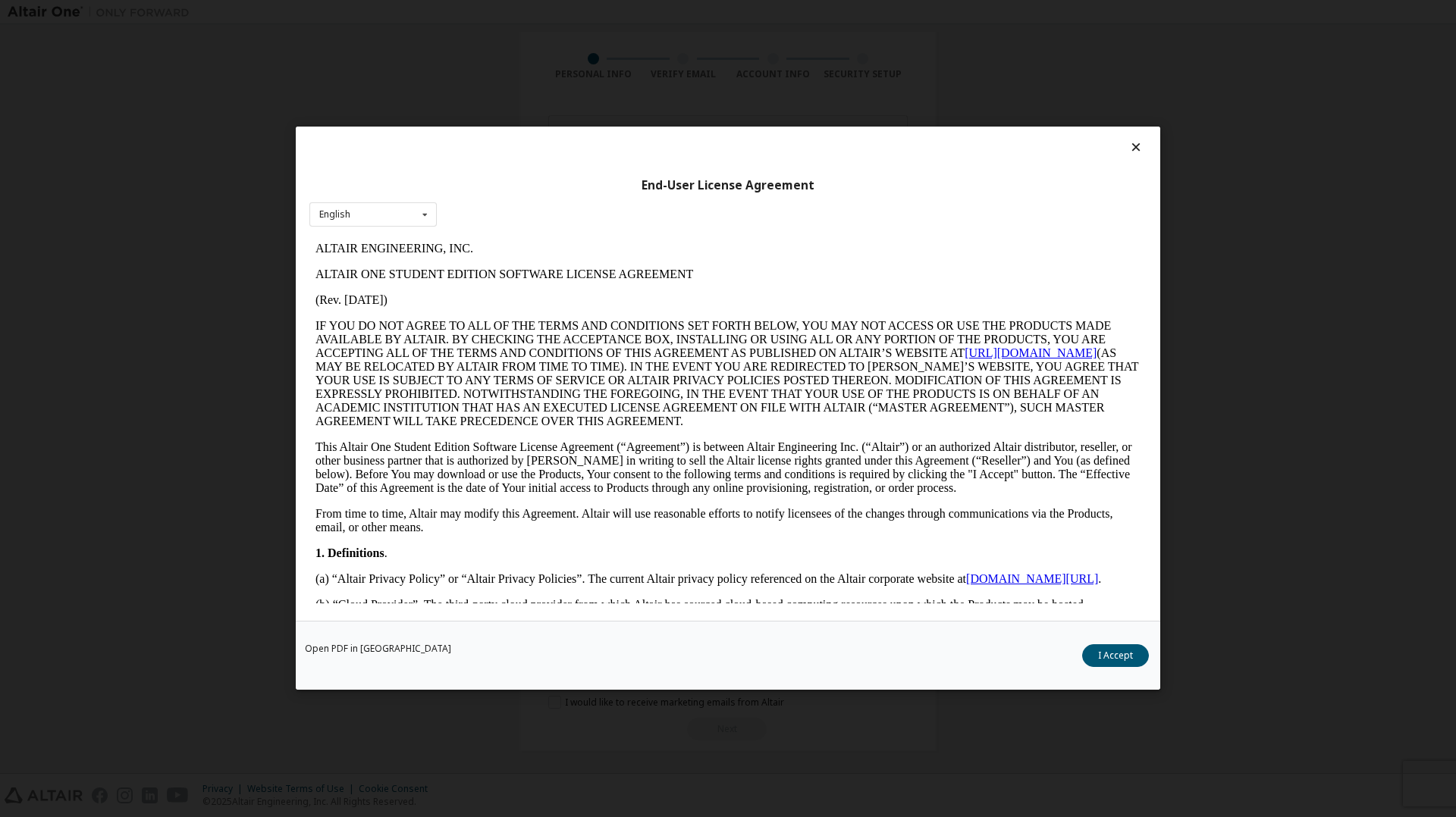
scroll to position [0, 0]
click at [1115, 662] on button "I Accept" at bounding box center [1115, 656] width 67 height 23
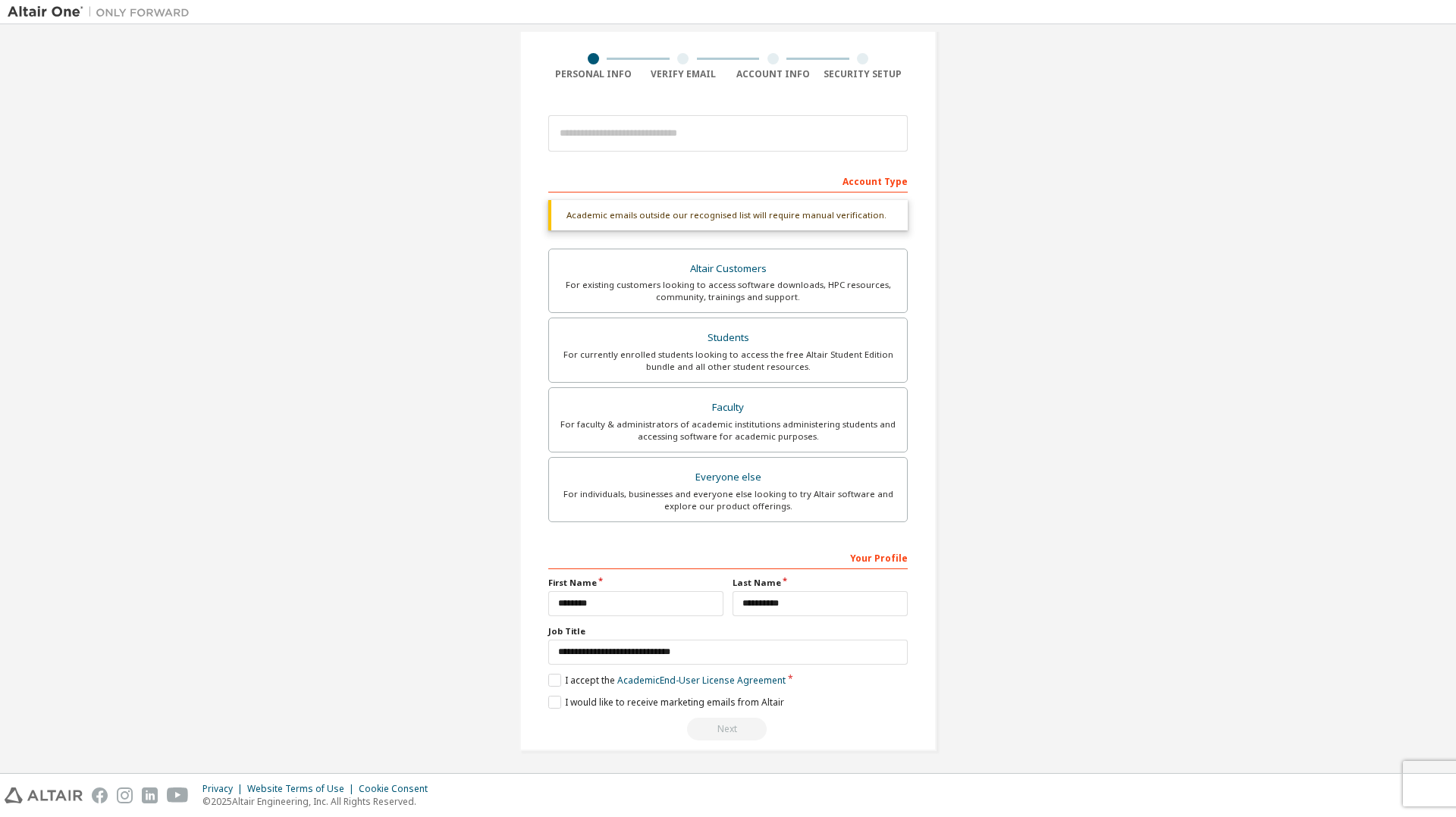
click at [836, 212] on div "Academic emails outside our recognised list will require manual verification." at bounding box center [728, 215] width 359 height 30
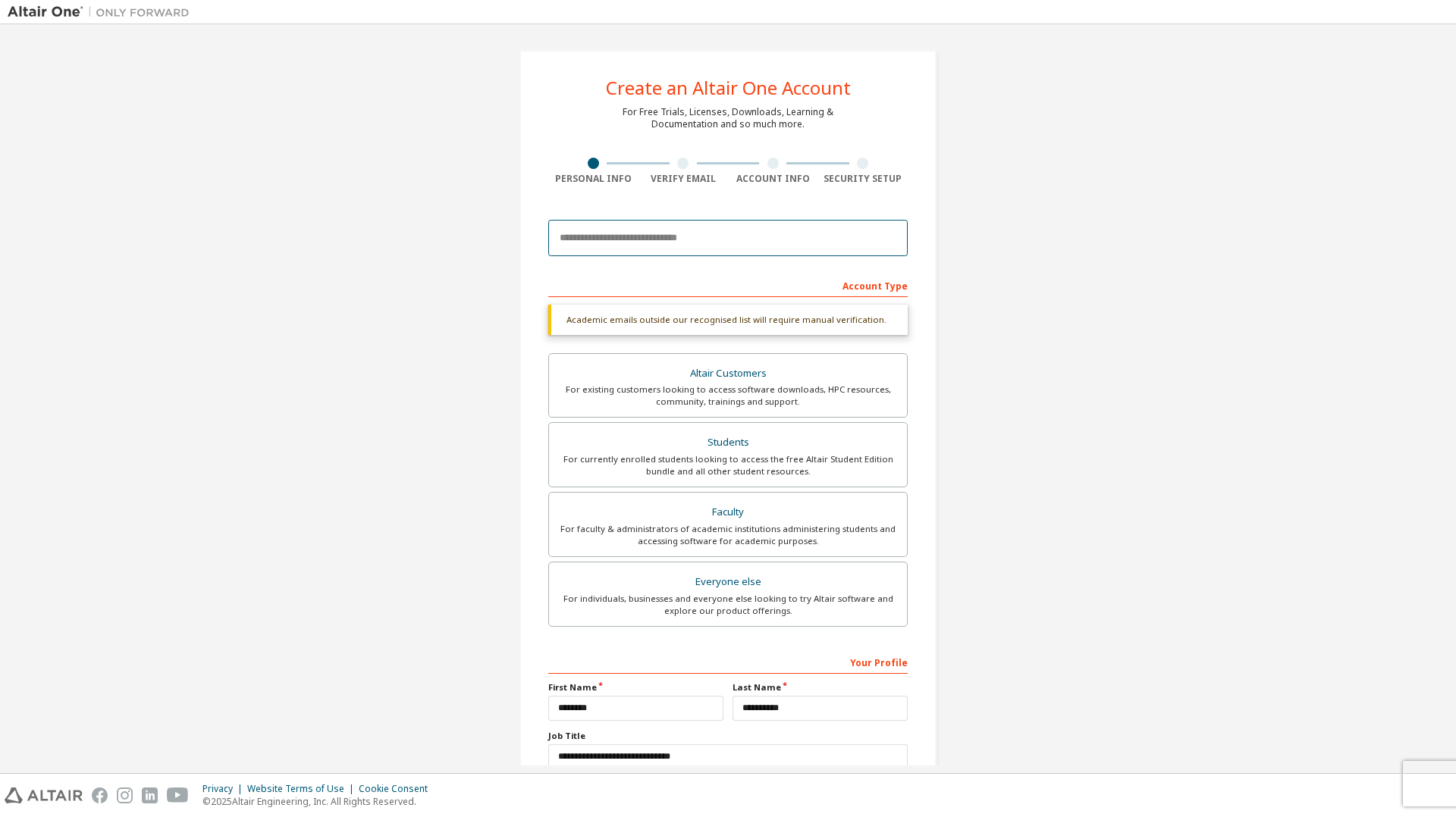
click at [758, 242] on input "email" at bounding box center [728, 238] width 359 height 37
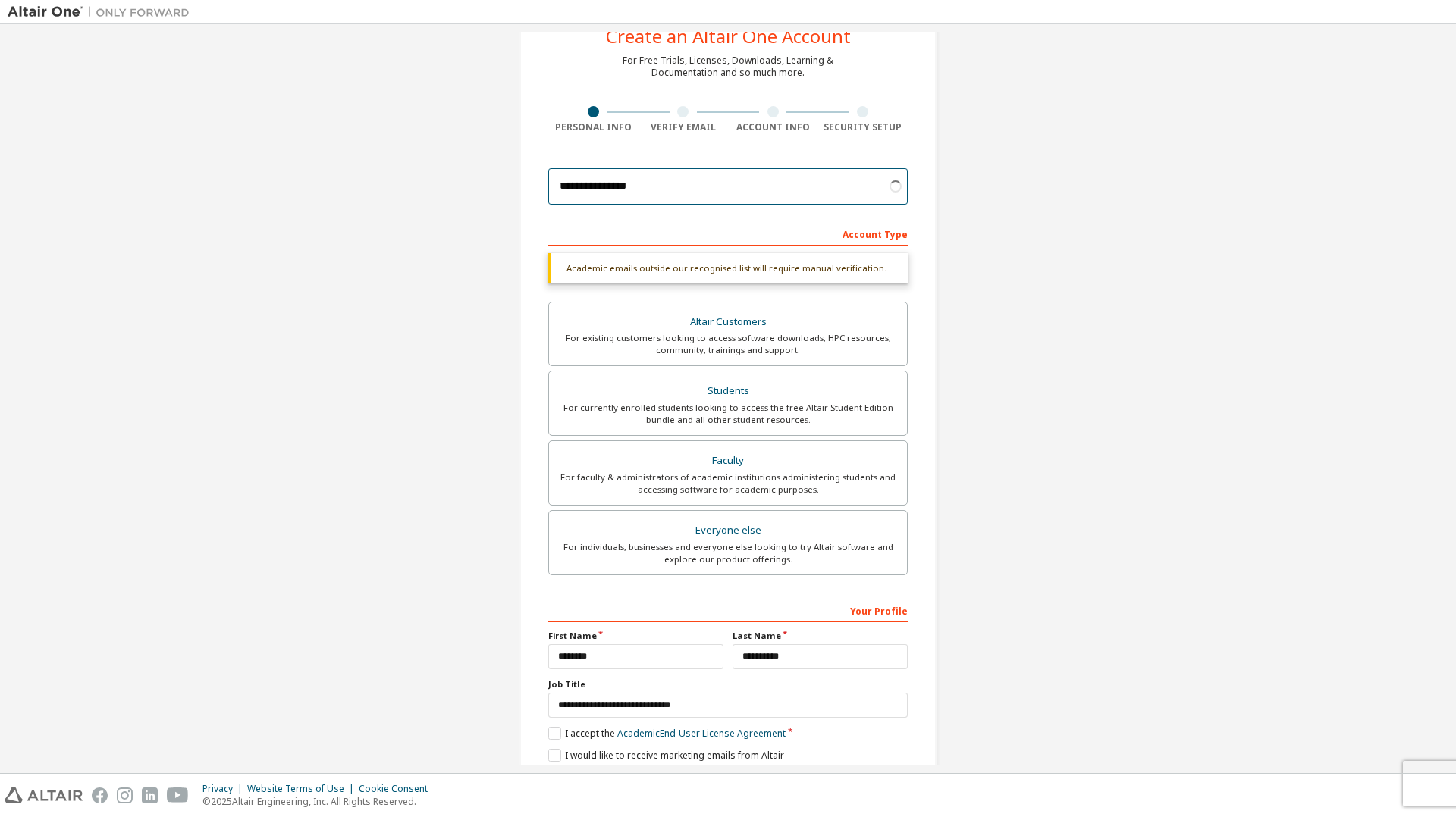
scroll to position [66, 0]
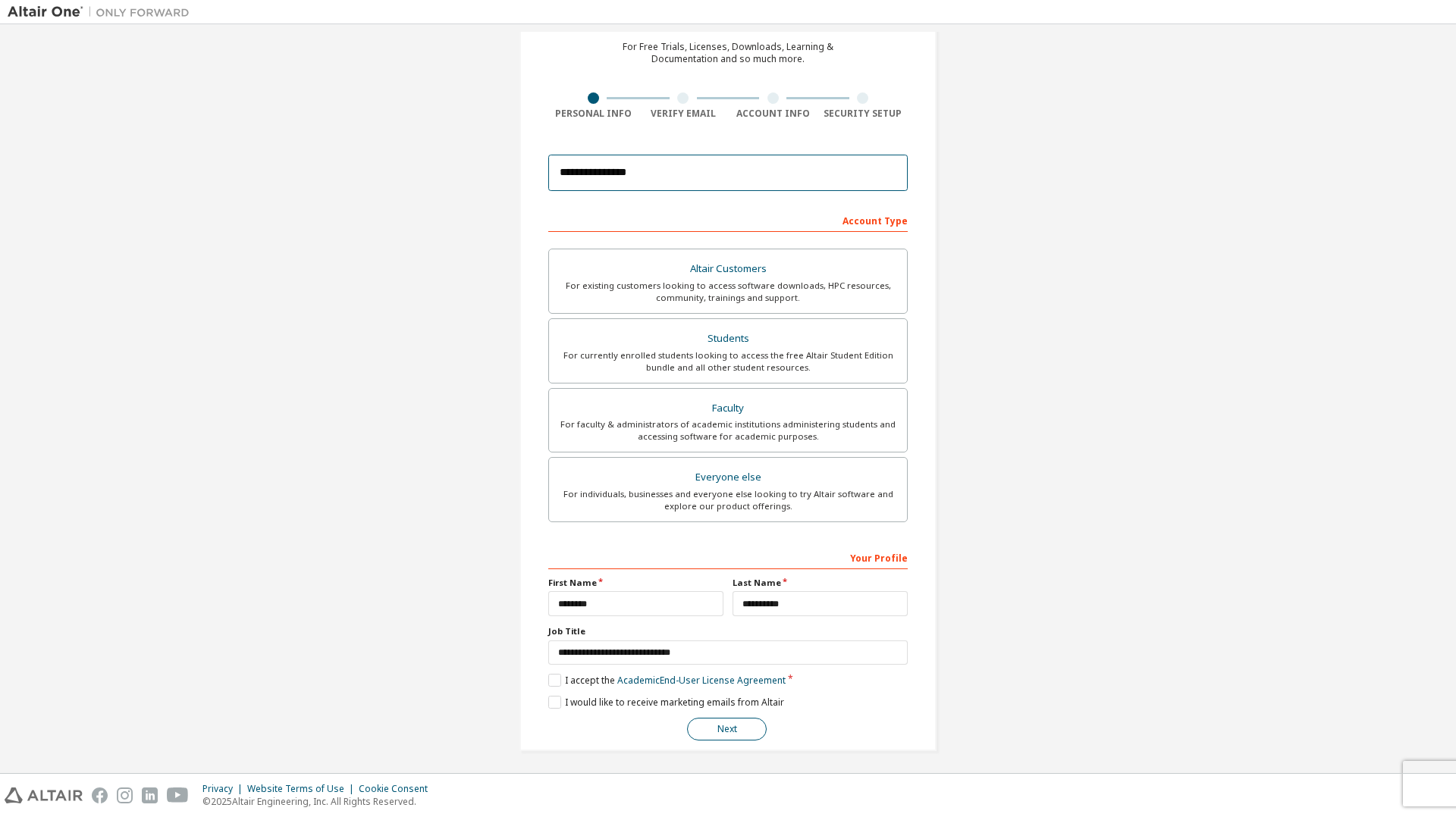
type input "**********"
click at [735, 721] on button "Next" at bounding box center [727, 729] width 80 height 23
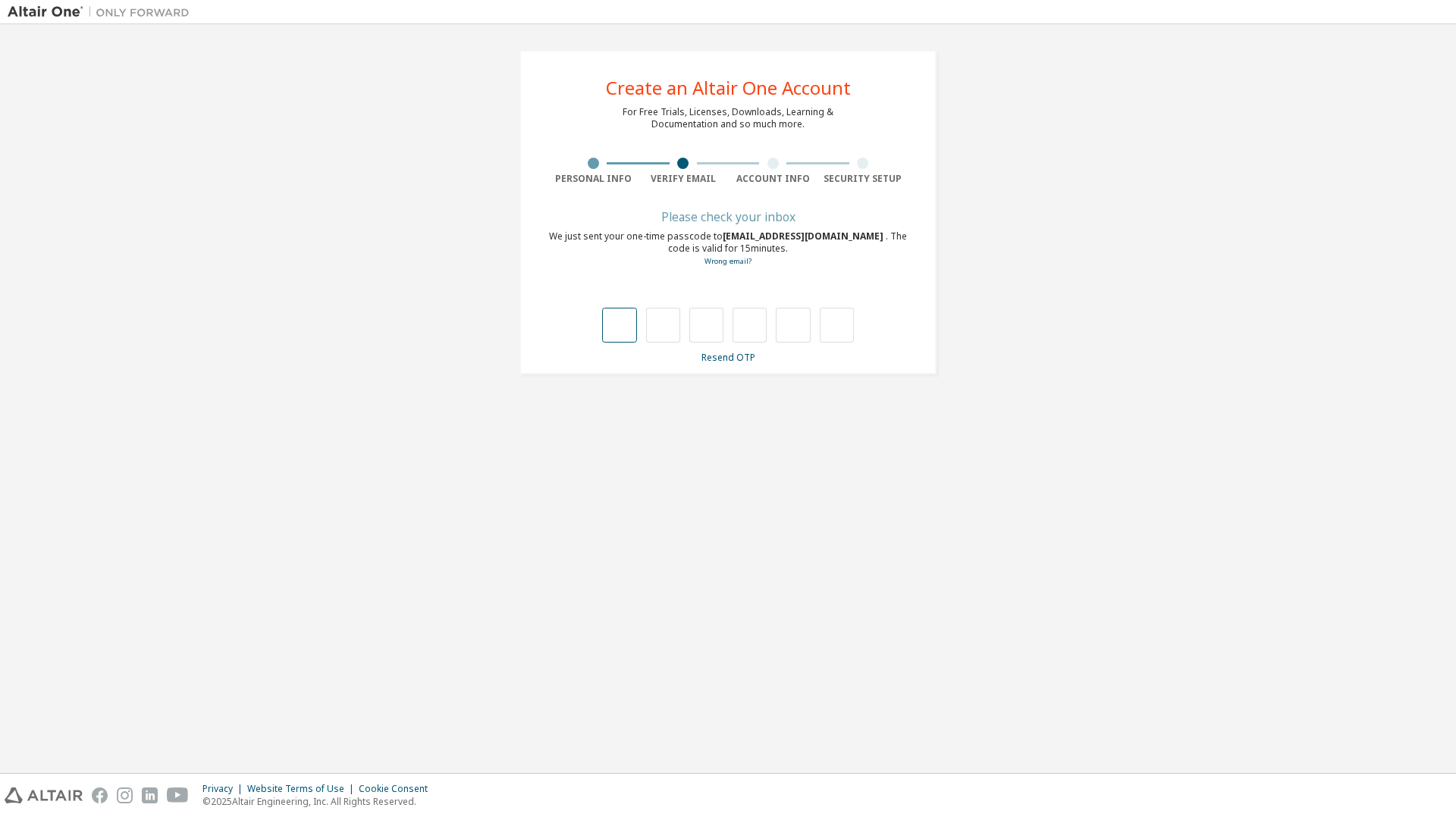
type input "*"
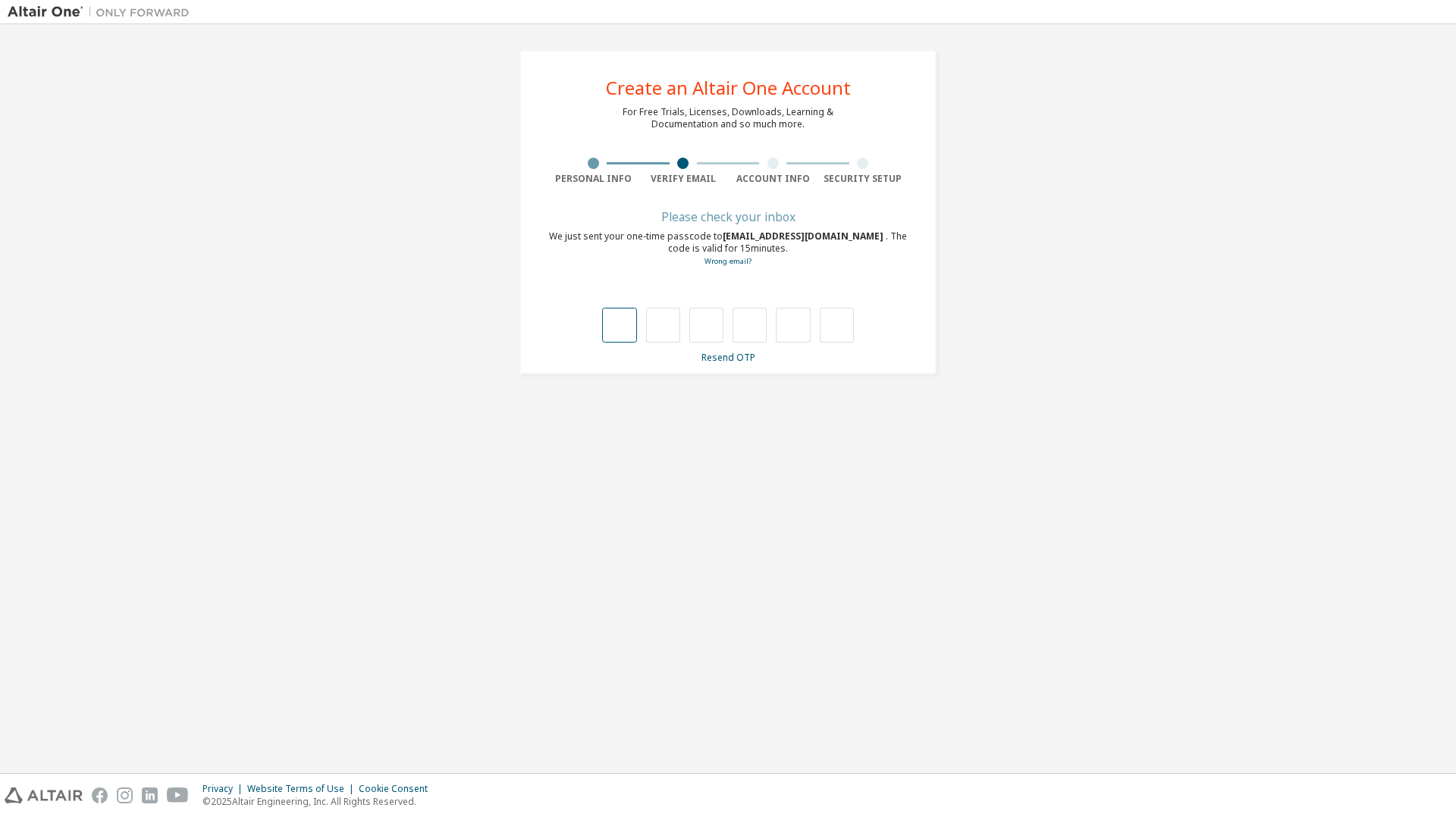
type input "*"
